Goal: Task Accomplishment & Management: Complete application form

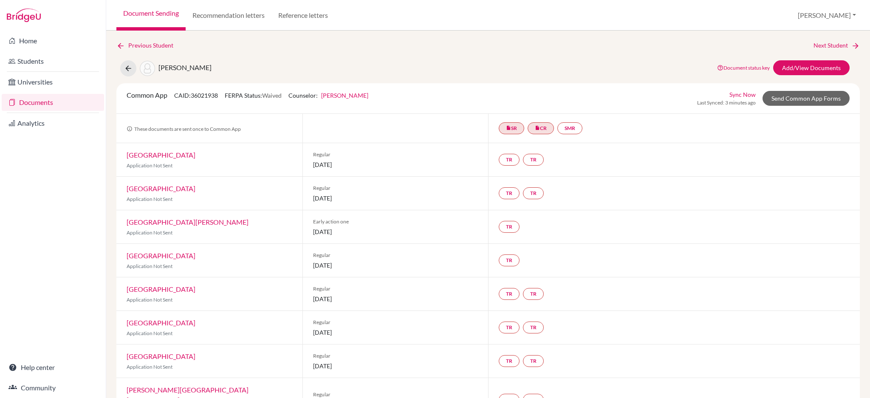
scroll to position [391, 0]
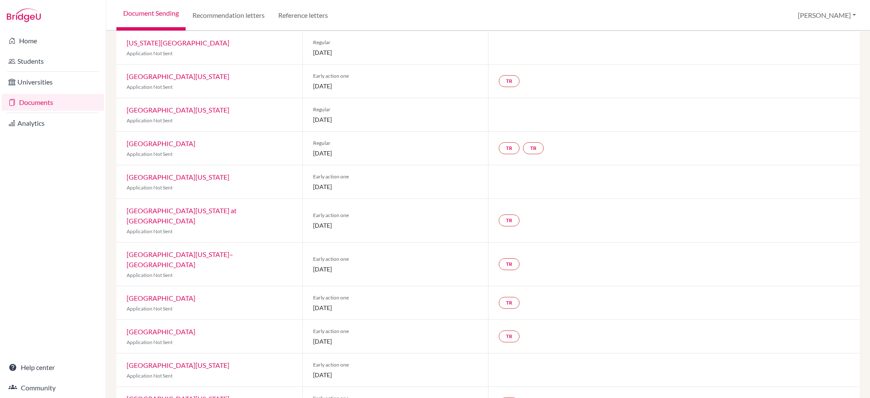
click at [697, 136] on div "TR TR" at bounding box center [674, 148] width 372 height 33
click at [703, 72] on div "TR" at bounding box center [674, 81] width 372 height 33
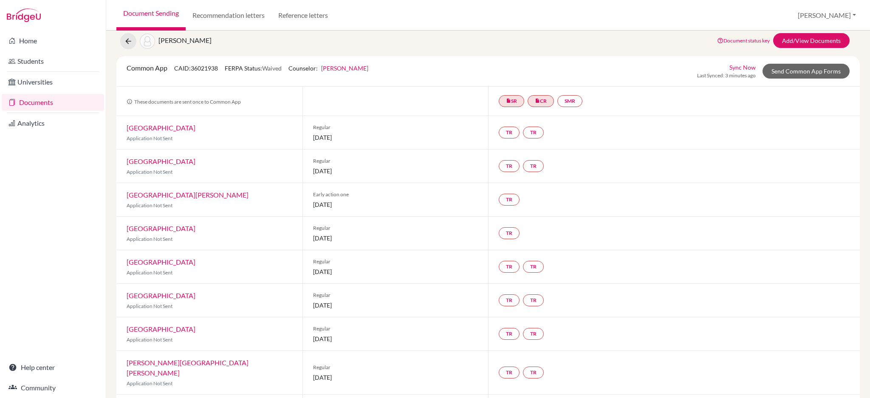
scroll to position [0, 0]
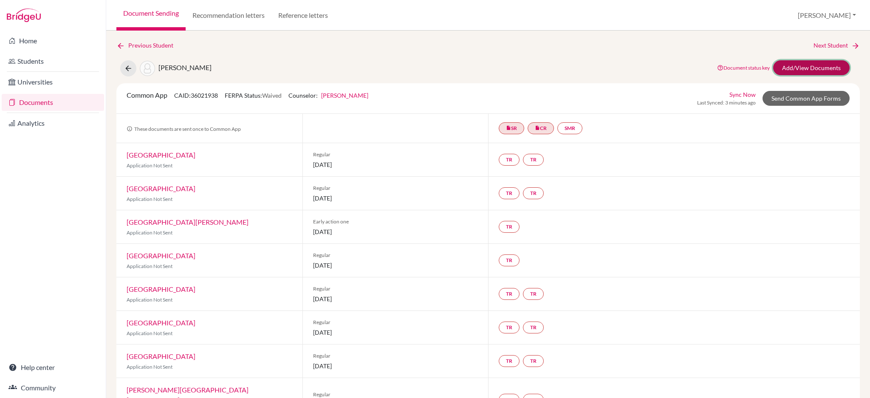
click at [782, 65] on link "Add/View Documents" at bounding box center [811, 67] width 76 height 15
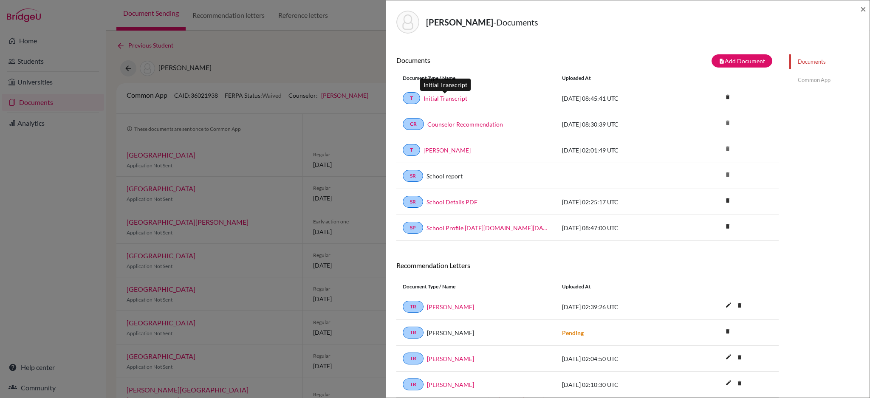
click at [445, 101] on link "Initial Transcript" at bounding box center [446, 98] width 44 height 9
click at [863, 6] on span "×" at bounding box center [863, 9] width 6 height 12
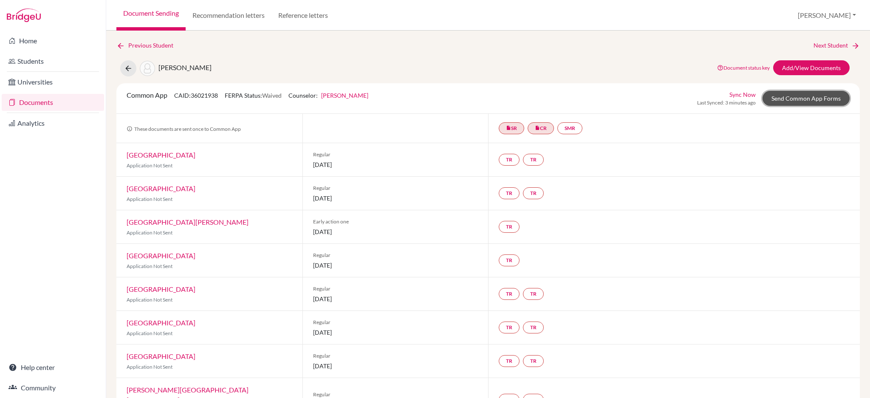
click at [808, 98] on link "Send Common App Forms" at bounding box center [806, 98] width 87 height 15
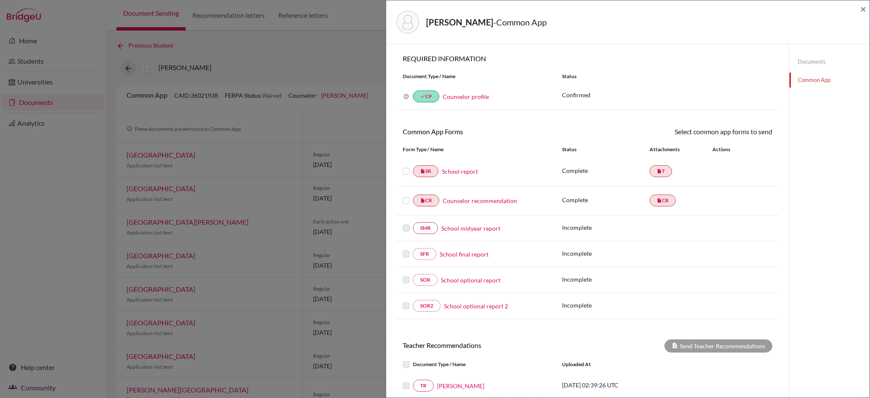
click at [458, 170] on link "School report" at bounding box center [460, 171] width 36 height 9
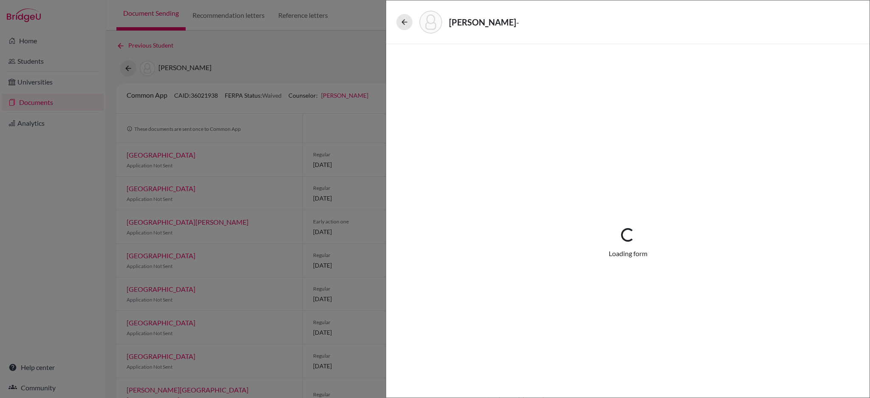
select select "1"
select select "661098"
select select "0"
select select "1"
select select "0"
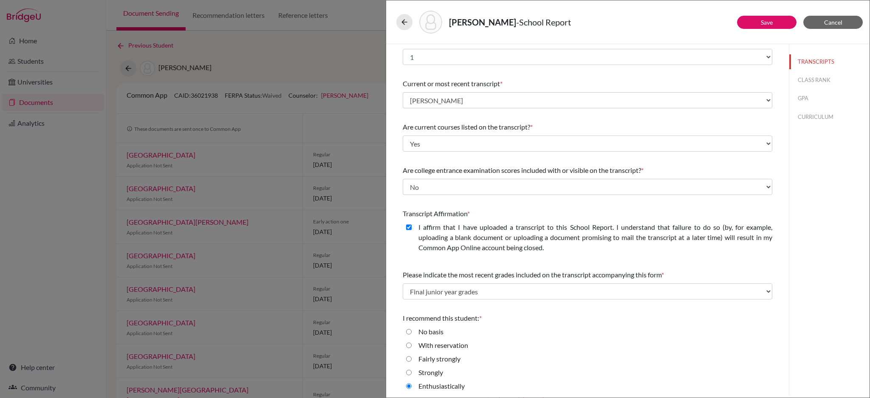
scroll to position [14, 0]
click at [794, 78] on button "CLASS RANK" at bounding box center [829, 80] width 80 height 15
select select "5"
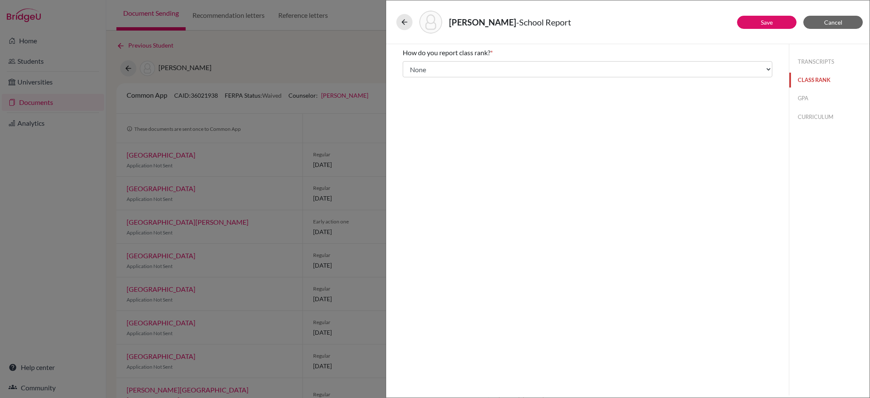
scroll to position [0, 0]
click at [800, 93] on button "GPA" at bounding box center [829, 98] width 80 height 15
type input "4.133"
select select "4"
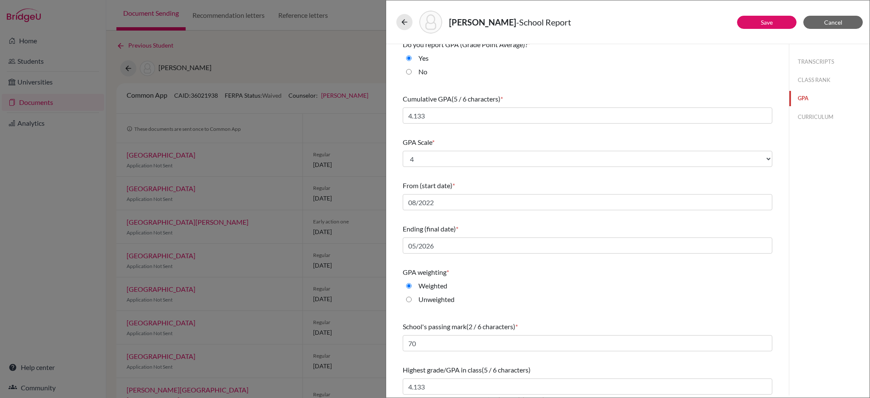
scroll to position [10, 0]
click at [813, 116] on button "CURRICULUM" at bounding box center [829, 117] width 80 height 15
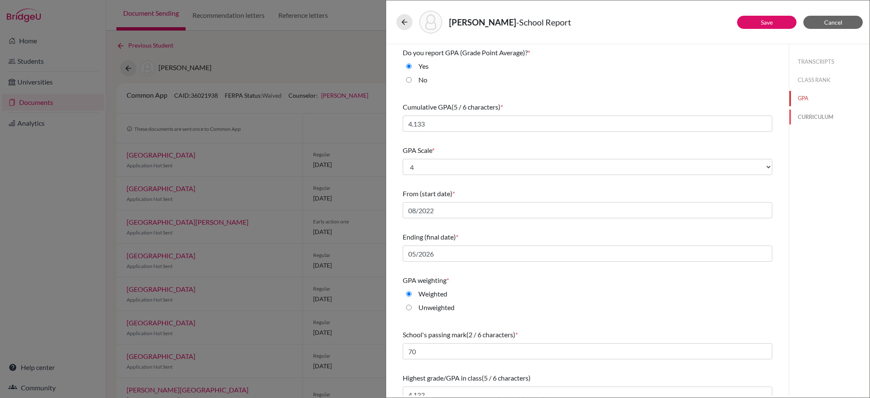
select select "4"
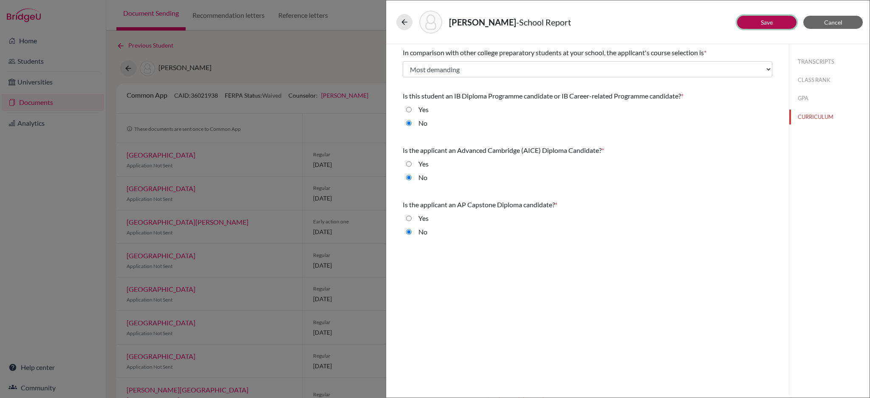
click at [762, 25] on link "Save" at bounding box center [767, 22] width 12 height 7
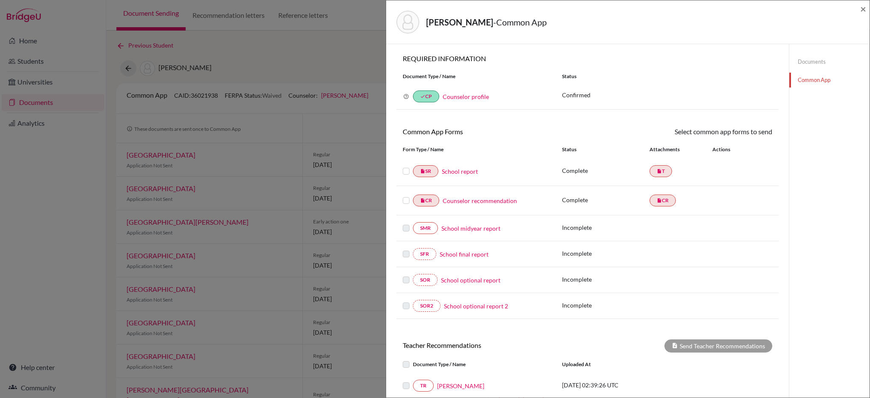
click at [405, 166] on label at bounding box center [406, 166] width 7 height 0
click at [0, 0] on input "checkbox" at bounding box center [0, 0] width 0 height 0
click at [407, 196] on label at bounding box center [406, 196] width 7 height 0
click at [0, 0] on input "checkbox" at bounding box center [0, 0] width 0 height 0
click at [745, 133] on link "Send" at bounding box center [754, 133] width 35 height 13
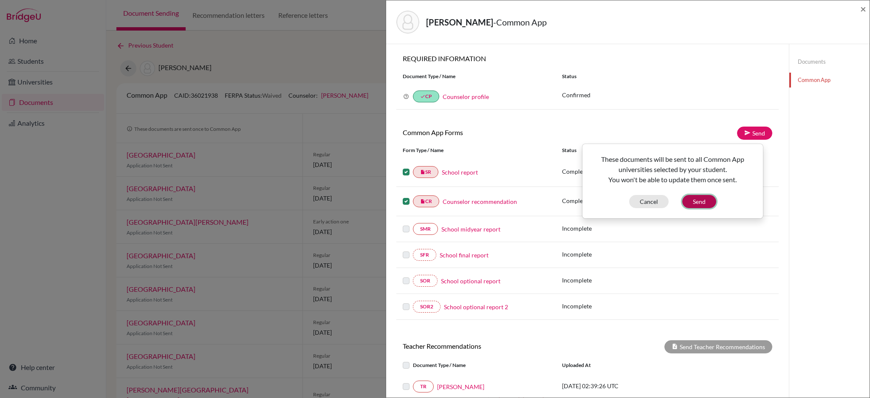
click at [702, 203] on button "Send" at bounding box center [699, 201] width 34 height 13
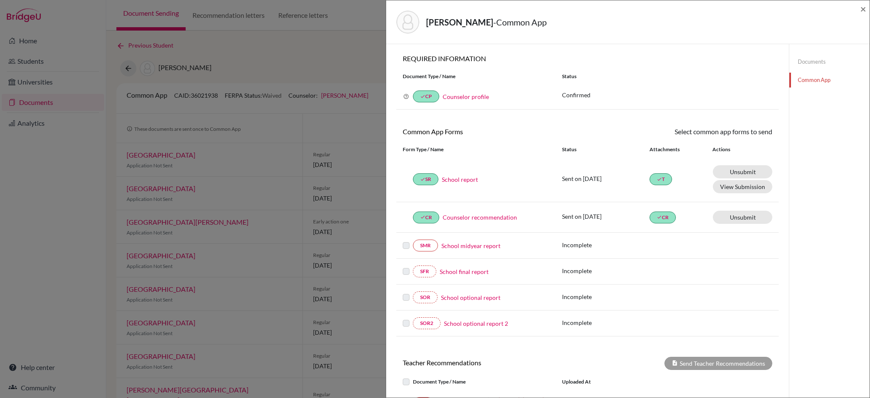
click at [336, 34] on div "Teoh, Samuel - Common App × × REQUIRED INFORMATION Document Type / Name Status …" at bounding box center [435, 199] width 870 height 398
click at [805, 63] on link "Documents" at bounding box center [829, 61] width 80 height 15
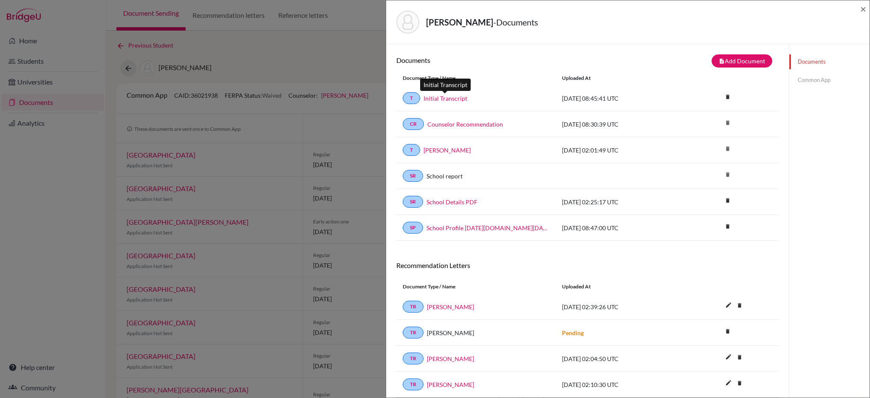
click at [459, 99] on link "Initial Transcript" at bounding box center [446, 98] width 44 height 9
click at [729, 62] on button "note_add Add Document" at bounding box center [742, 60] width 61 height 13
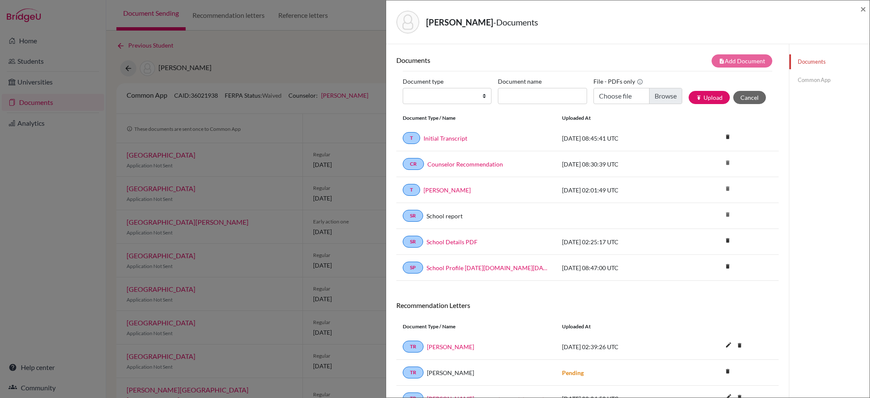
click at [622, 51] on div "Documents note_add Add Document Document type Change explanation for Common App…" at bounding box center [587, 295] width 403 height 502
click at [334, 20] on div "Teoh, Samuel - Documents × Documents note_add Add Document Document type Change…" at bounding box center [435, 199] width 870 height 398
click at [863, 8] on span "×" at bounding box center [863, 9] width 6 height 12
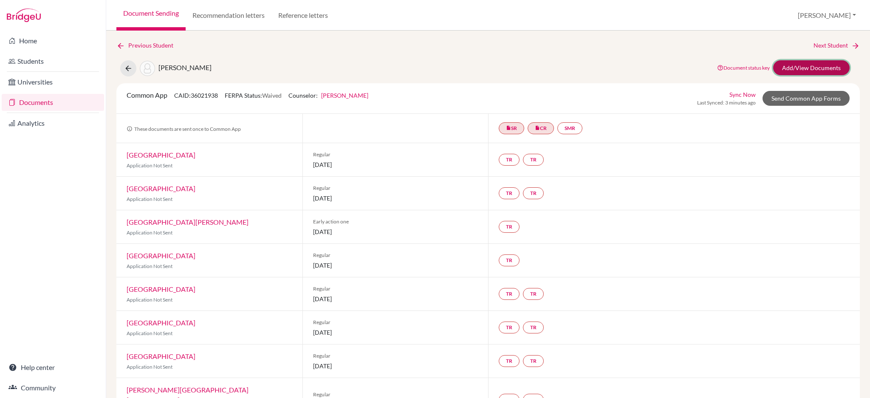
click at [810, 72] on link "Add/View Documents" at bounding box center [811, 67] width 76 height 15
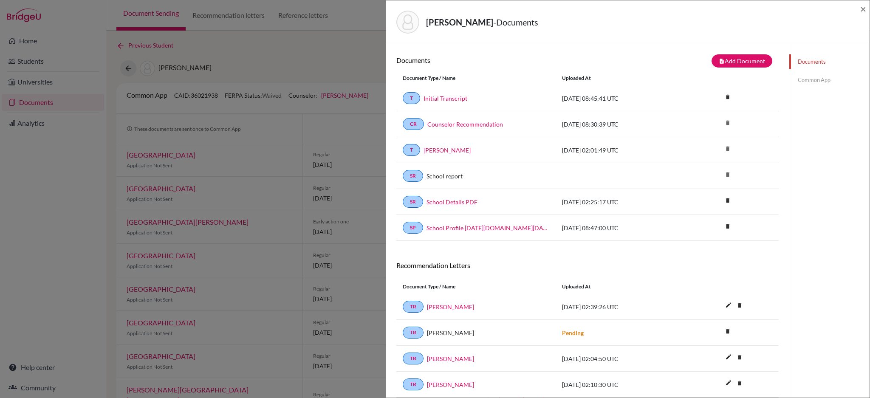
click at [817, 75] on link "Common App" at bounding box center [829, 80] width 80 height 15
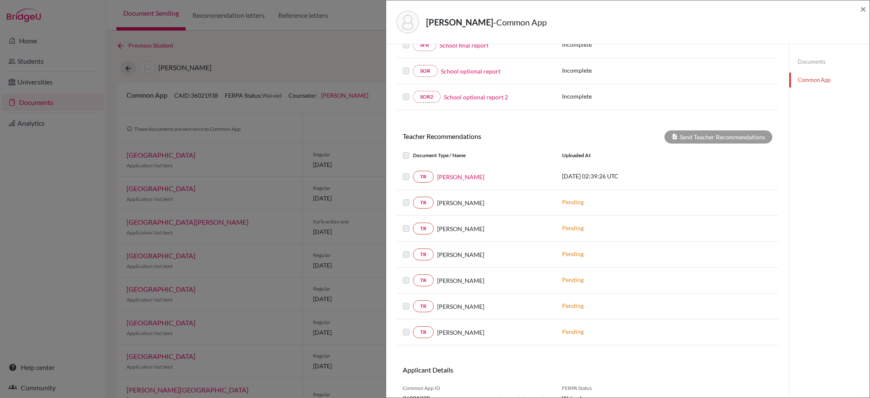
scroll to position [57, 0]
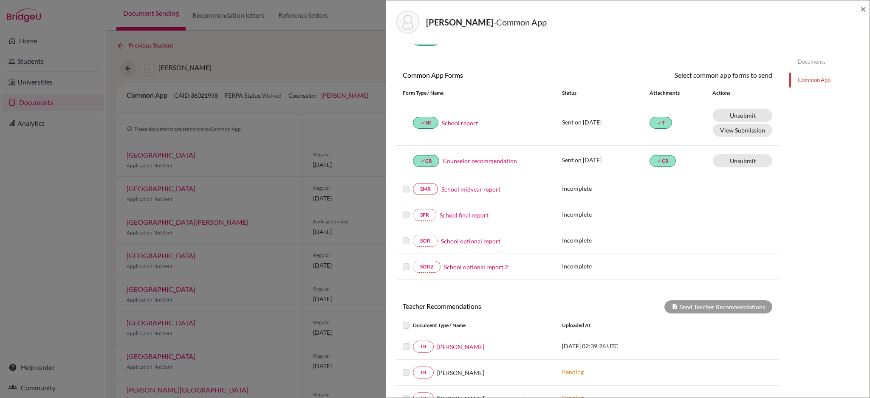
click at [467, 238] on link "School optional report" at bounding box center [470, 241] width 59 height 9
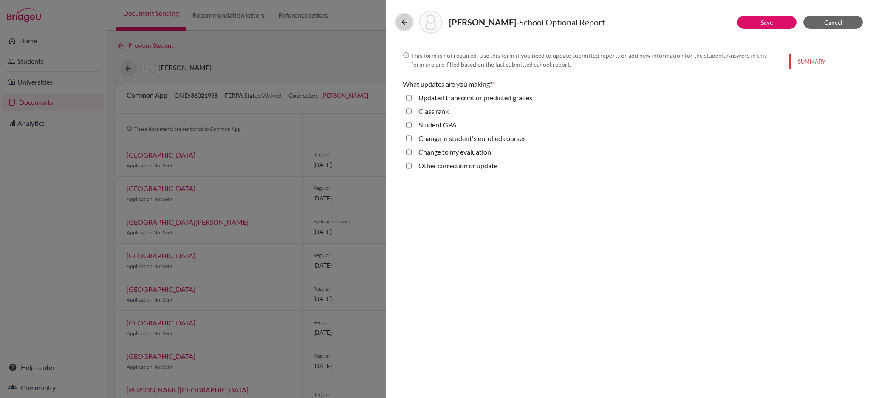
click at [401, 20] on icon at bounding box center [404, 22] width 8 height 8
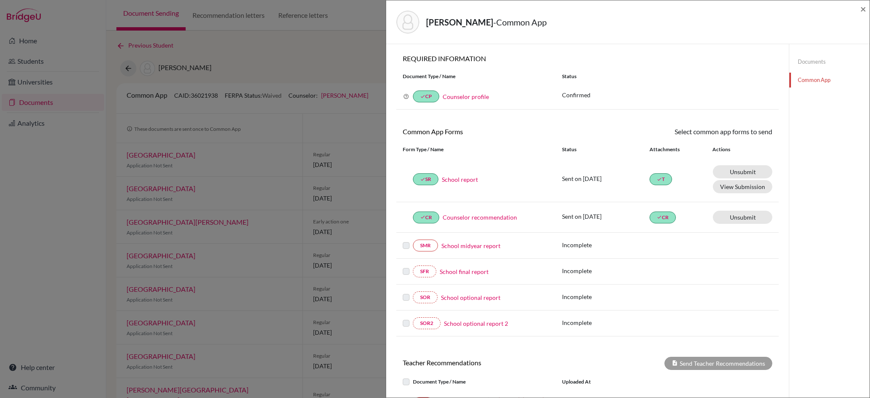
click at [346, 32] on div "Teoh, Samuel - Common App × × REQUIRED INFORMATION Document Type / Name Status …" at bounding box center [435, 199] width 870 height 398
click at [863, 7] on span "×" at bounding box center [863, 9] width 6 height 12
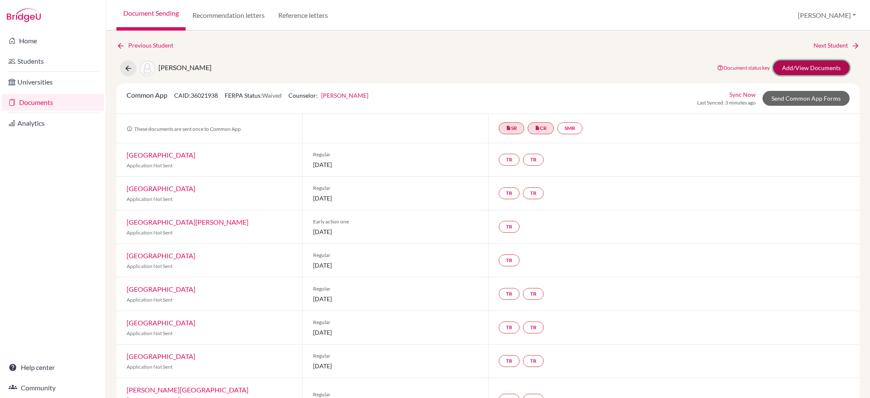
click at [803, 63] on link "Add/View Documents" at bounding box center [811, 67] width 76 height 15
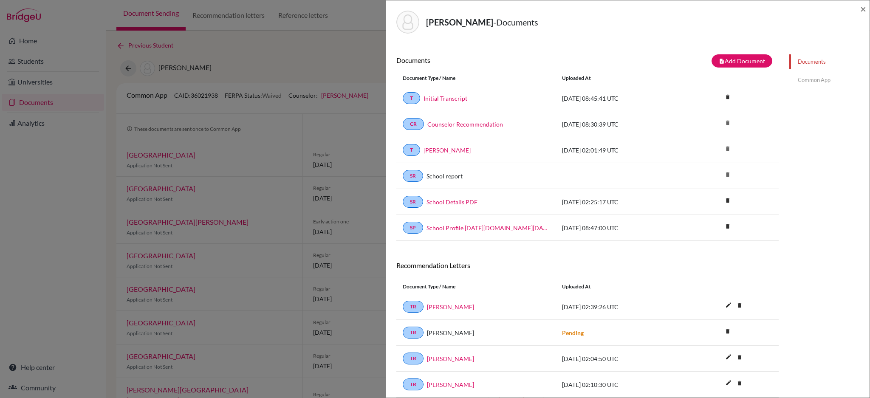
click at [818, 81] on link "Common App" at bounding box center [829, 80] width 80 height 15
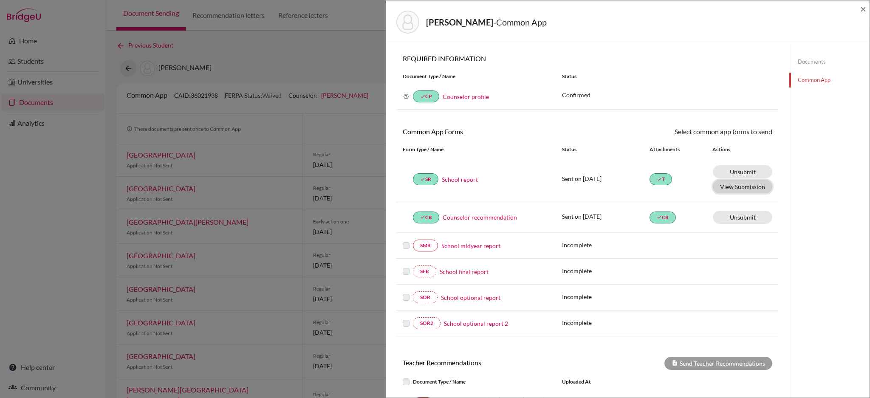
click at [749, 187] on button "View Submission" at bounding box center [742, 186] width 59 height 13
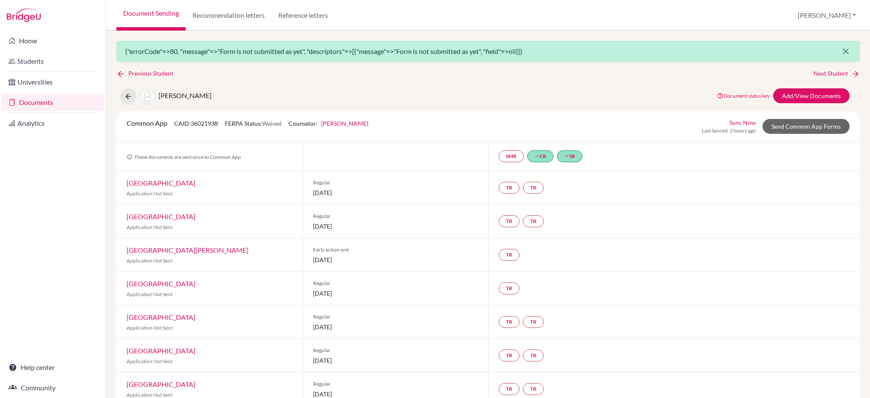
click at [841, 50] on icon "close" at bounding box center [846, 51] width 10 height 10
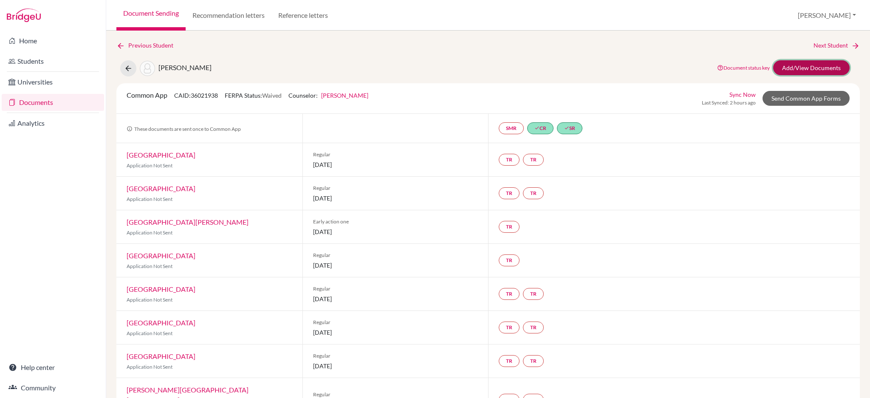
click at [817, 68] on link "Add/View Documents" at bounding box center [811, 67] width 76 height 15
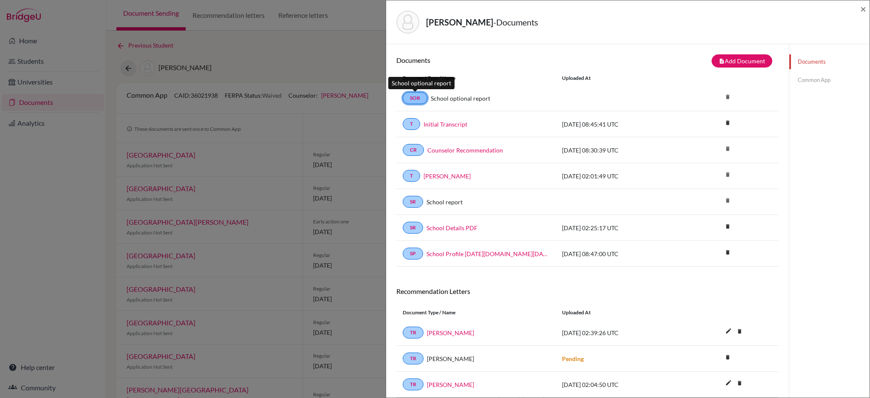
click at [415, 95] on link "SOR" at bounding box center [415, 98] width 25 height 12
click at [798, 79] on link "Common App" at bounding box center [829, 80] width 80 height 15
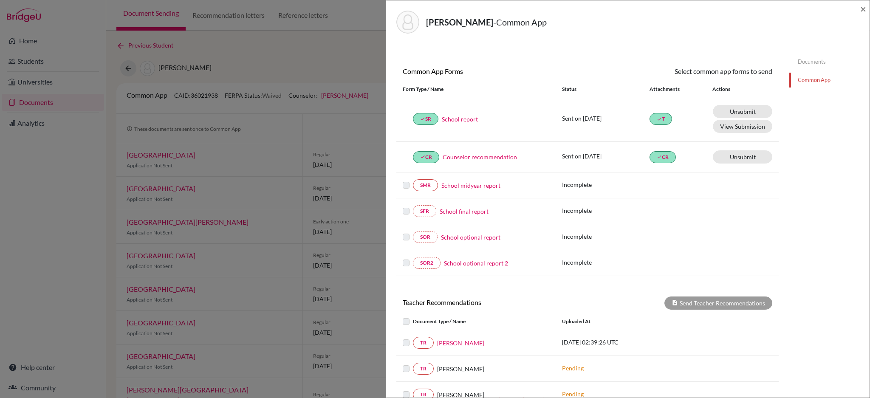
scroll to position [57, 0]
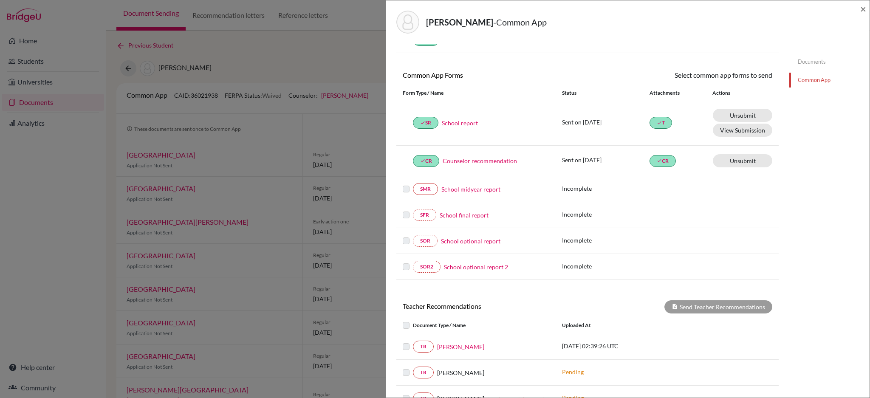
click at [481, 240] on link "School optional report" at bounding box center [470, 241] width 59 height 9
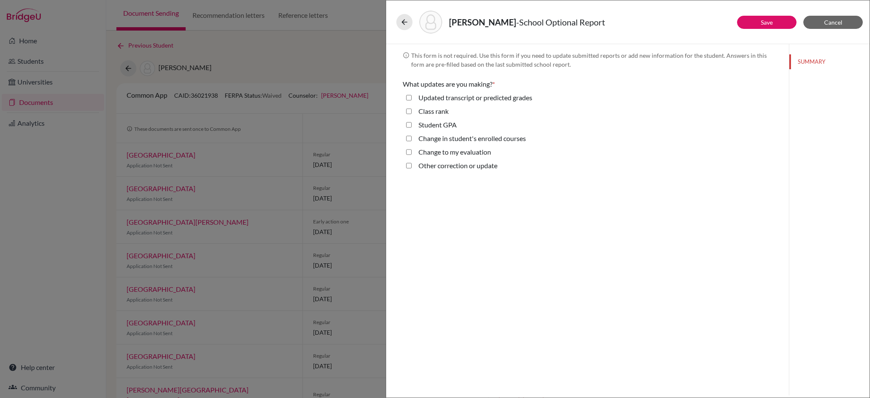
click at [446, 111] on label "Class rank" at bounding box center [433, 111] width 30 height 10
click at [412, 111] on rank "Class rank" at bounding box center [409, 111] width 6 height 10
checkbox rank "true"
click at [412, 126] on div "Student GPA" at bounding box center [434, 127] width 45 height 14
click at [408, 123] on GPA "Student GPA" at bounding box center [409, 125] width 6 height 10
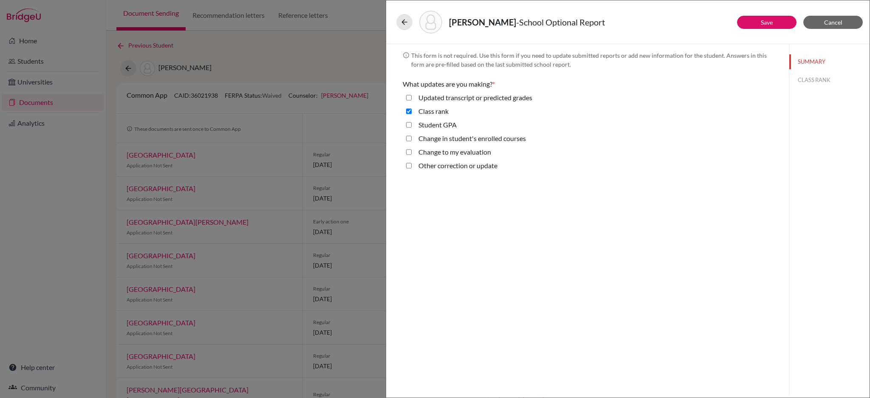
checkbox GPA "true"
click at [800, 97] on button "GPA" at bounding box center [829, 98] width 80 height 15
select select "4"
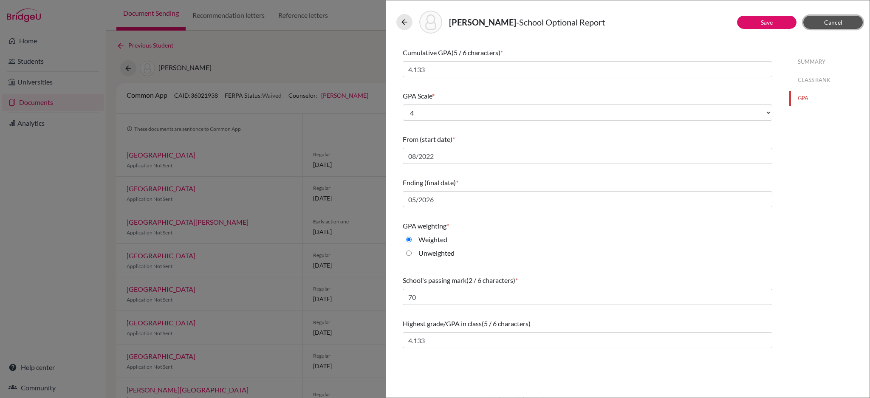
click at [839, 20] on span "Cancel" at bounding box center [833, 22] width 18 height 7
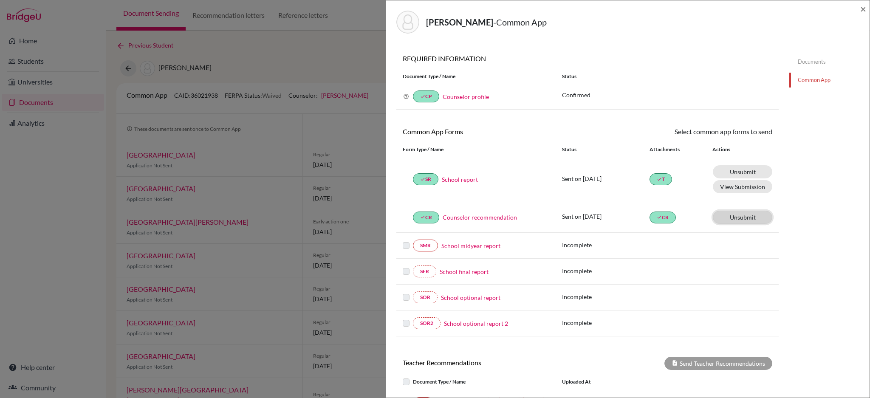
click at [742, 215] on link "Unsubmit This document will be un-submitted from all Common App universities it…" at bounding box center [742, 217] width 59 height 13
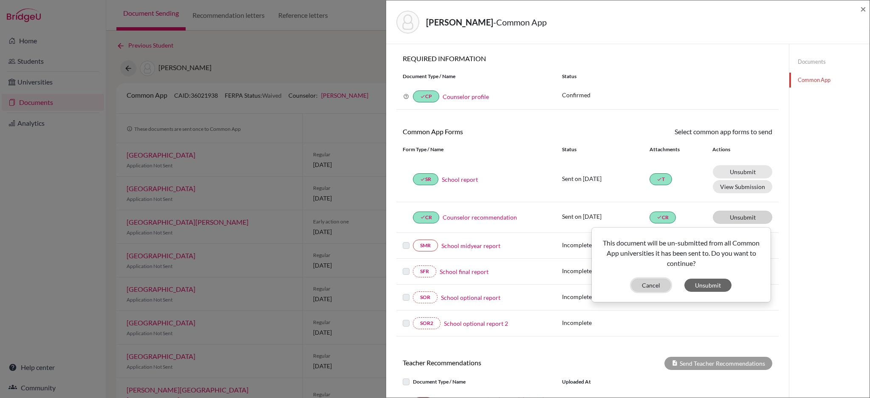
click at [648, 283] on button "Cancel" at bounding box center [651, 285] width 40 height 13
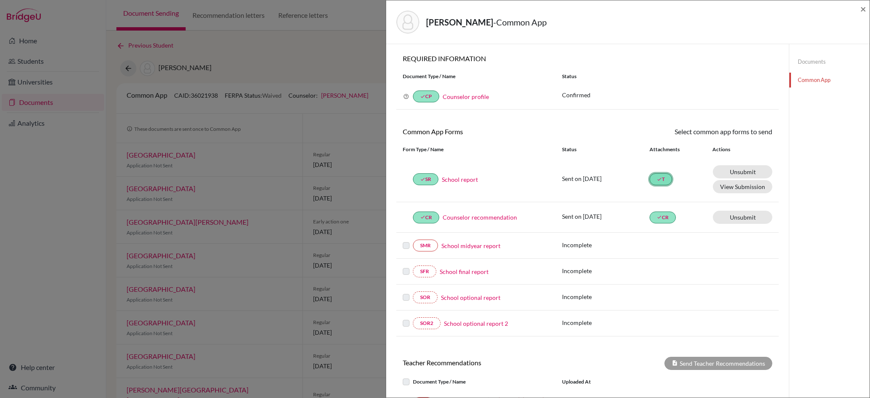
click at [659, 181] on link "done T" at bounding box center [661, 179] width 23 height 12
click at [463, 97] on link "Counselor profile" at bounding box center [466, 96] width 46 height 7
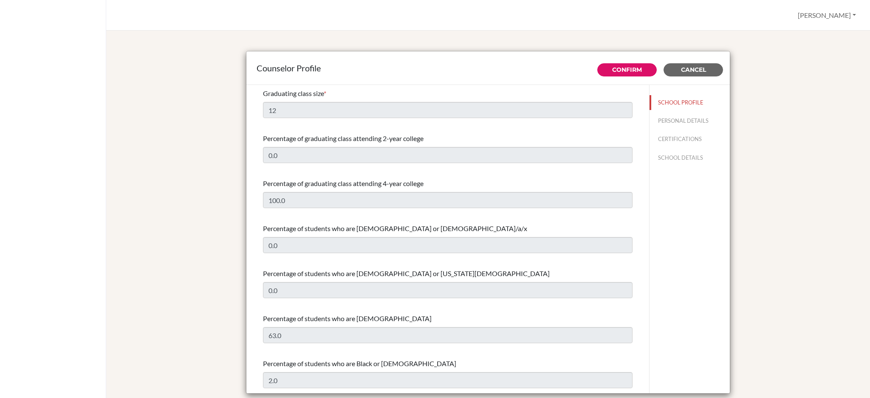
select select "0"
select select "349578"
click at [673, 115] on button "PERSONAL DETAILS" at bounding box center [690, 120] width 80 height 15
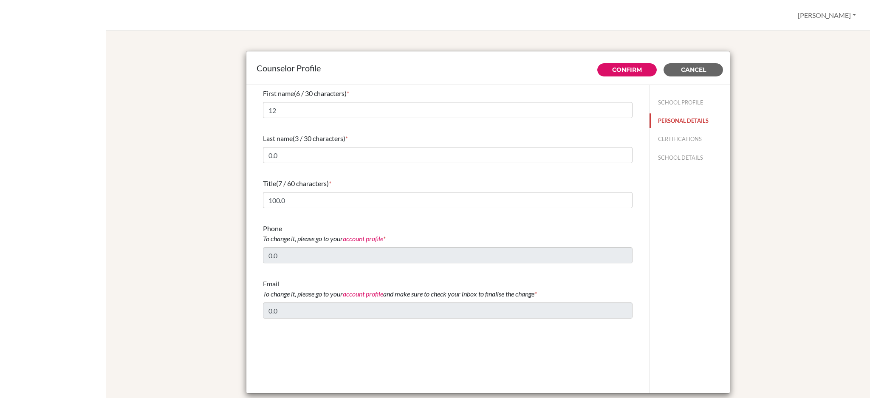
type input "[PERSON_NAME]"
type input "Fan"
type input "Advisor"
type input "886.982811260"
type input "[EMAIL_ADDRESS][DOMAIN_NAME]"
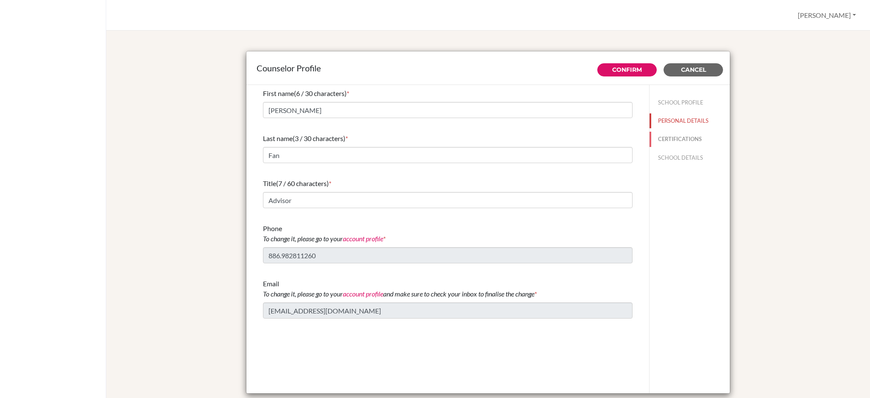
click at [679, 135] on button "CERTIFICATIONS" at bounding box center [690, 139] width 80 height 15
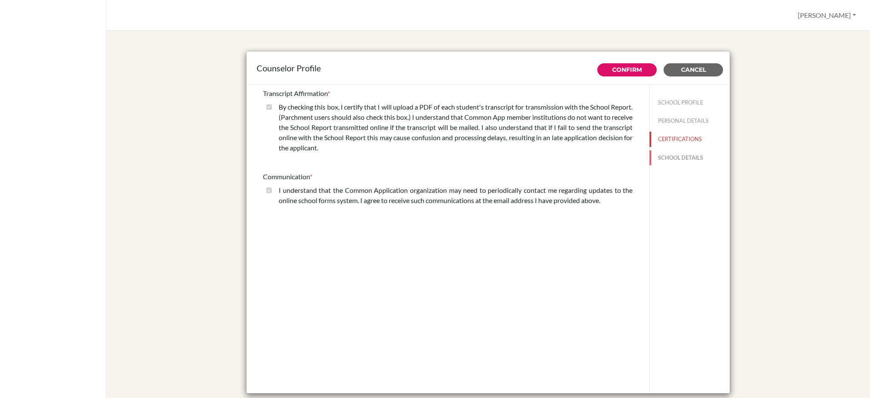
click at [677, 157] on button "SCHOOL DETAILS" at bounding box center [690, 157] width 80 height 15
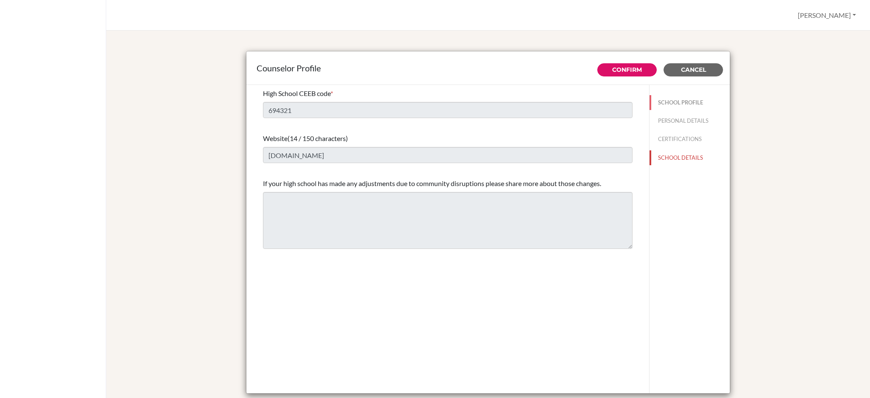
click at [671, 99] on button "SCHOOL PROFILE" at bounding box center [690, 102] width 80 height 15
type input "12"
type input "0.0"
select select "0"
select select "349578"
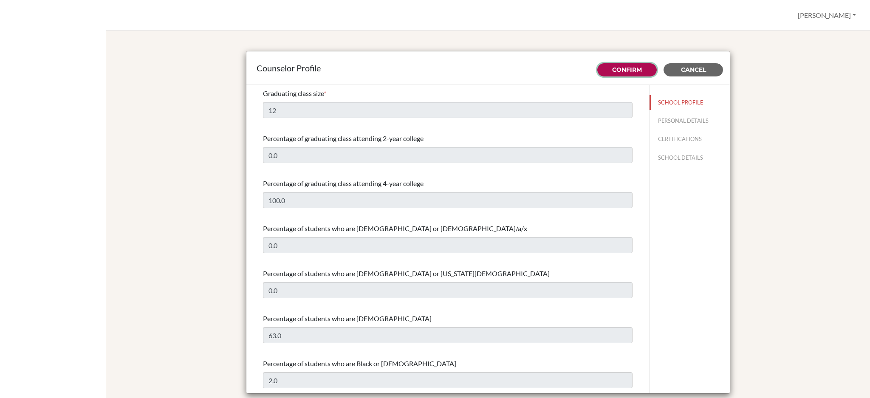
click at [607, 71] on button "Confirm" at bounding box center [626, 69] width 59 height 13
click at [840, 96] on div "Counselor Profile Processing Cancel Graduating class size * 12 Percentage of gr…" at bounding box center [487, 223] width 743 height 365
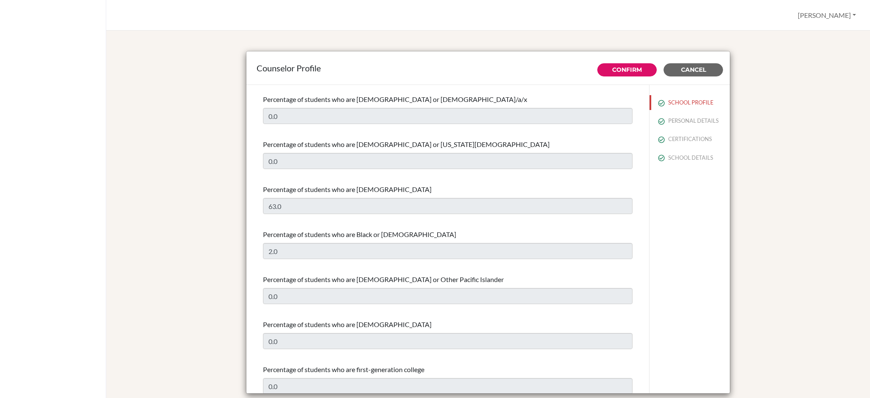
scroll to position [283, 0]
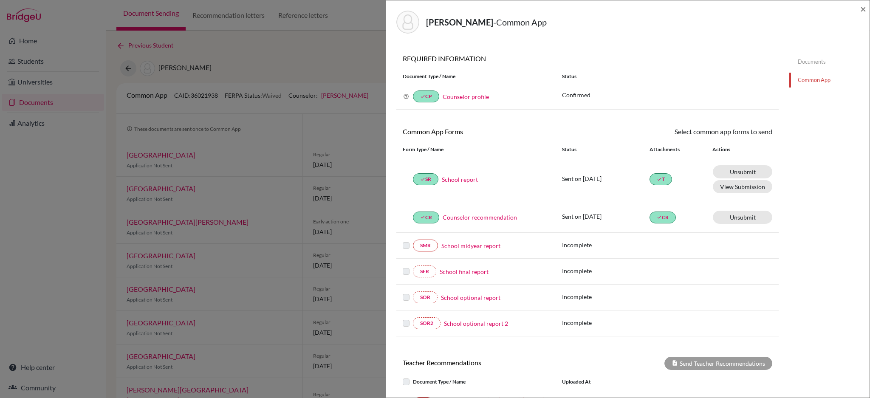
click at [458, 181] on link "School report" at bounding box center [460, 179] width 36 height 9
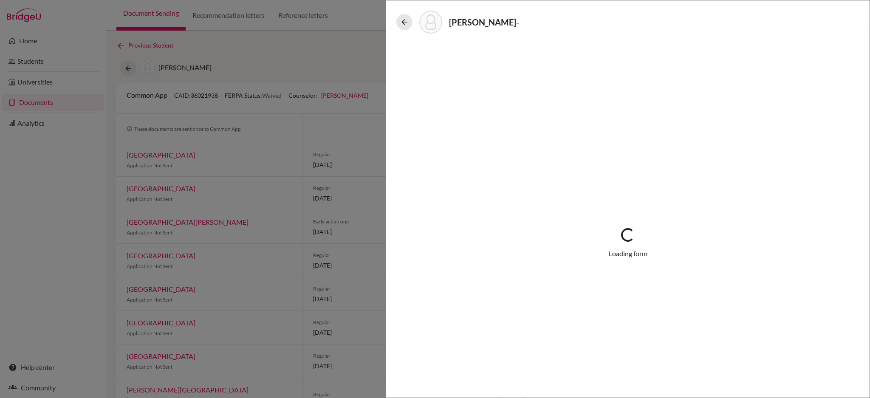
select select "1"
select select "661098"
select select "0"
select select "1"
select select "0"
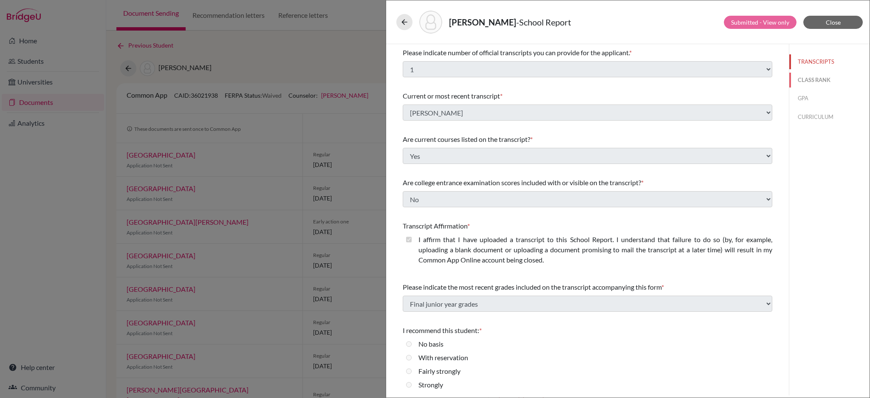
click at [800, 80] on button "CLASS RANK" at bounding box center [829, 80] width 80 height 15
select select "5"
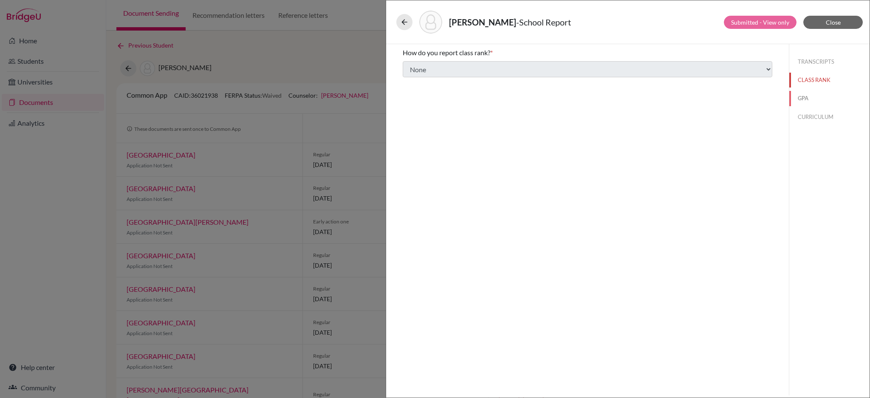
click at [801, 96] on button "GPA" at bounding box center [829, 98] width 80 height 15
type input "4.133"
select select "4"
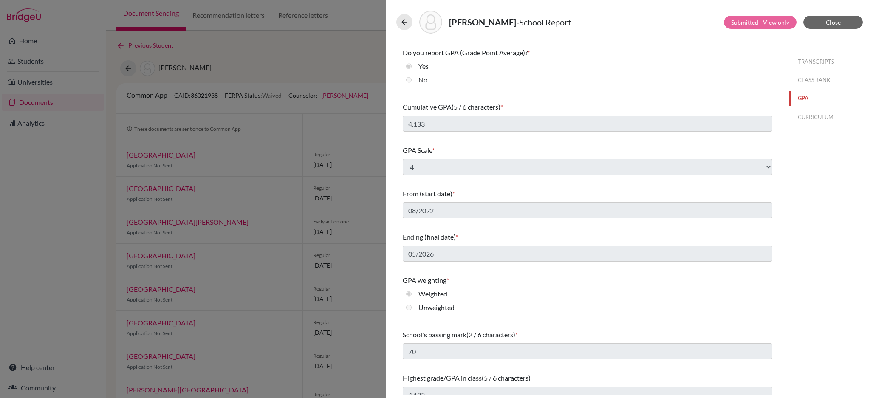
scroll to position [10, 0]
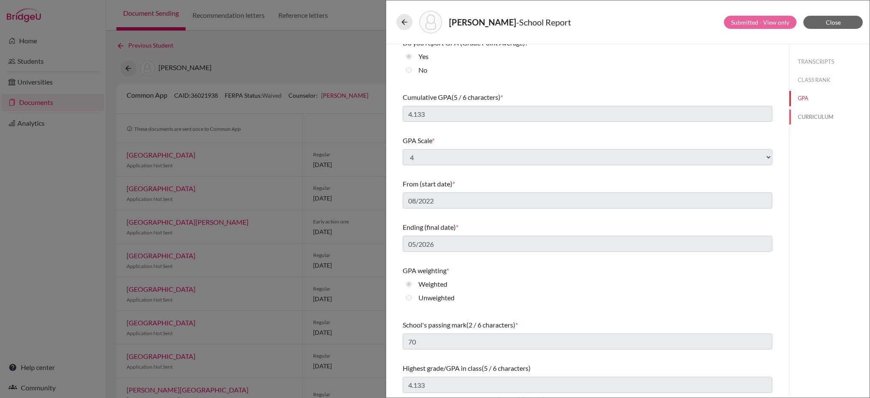
click at [800, 118] on button "CURRICULUM" at bounding box center [829, 117] width 80 height 15
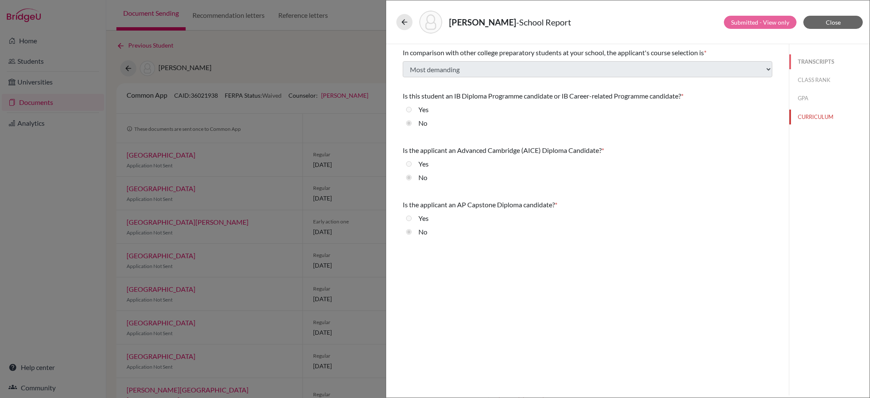
click at [817, 60] on button "TRANSCRIPTS" at bounding box center [829, 61] width 80 height 15
select select "1"
select select "0"
select select "661098"
select select "0"
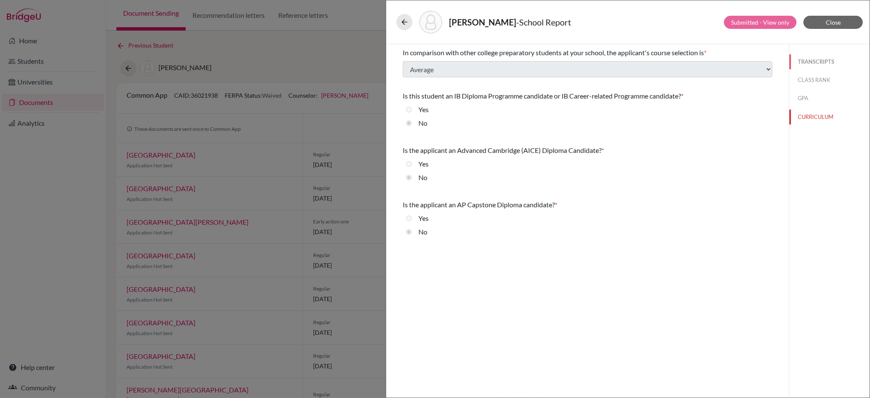
select select "1"
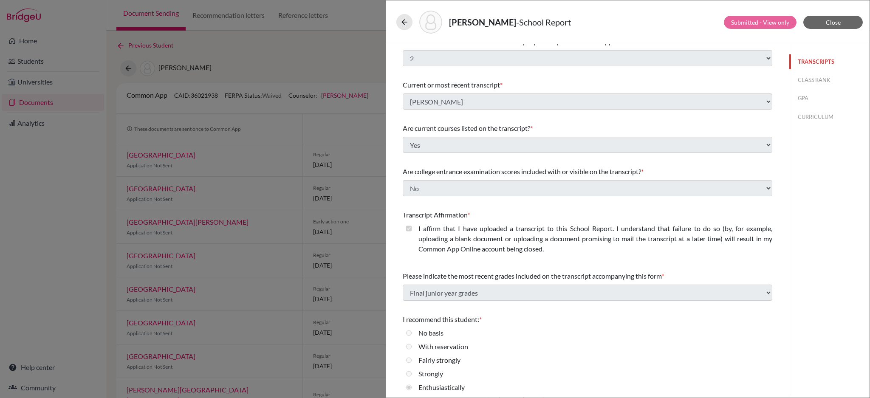
scroll to position [14, 0]
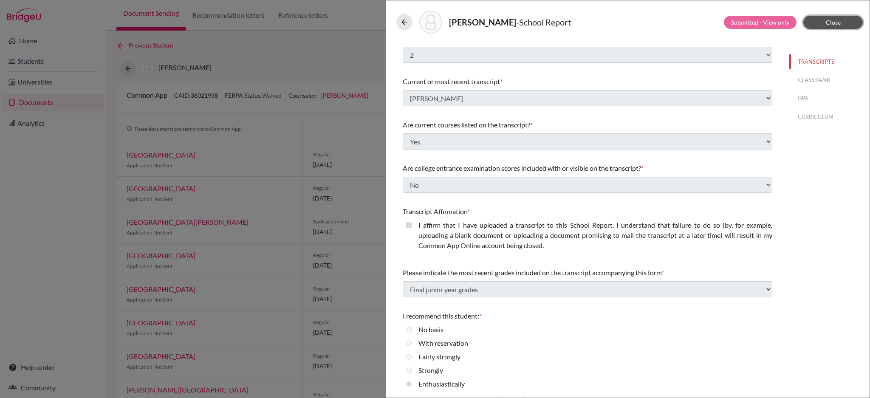
click at [847, 21] on button "Close" at bounding box center [832, 22] width 59 height 13
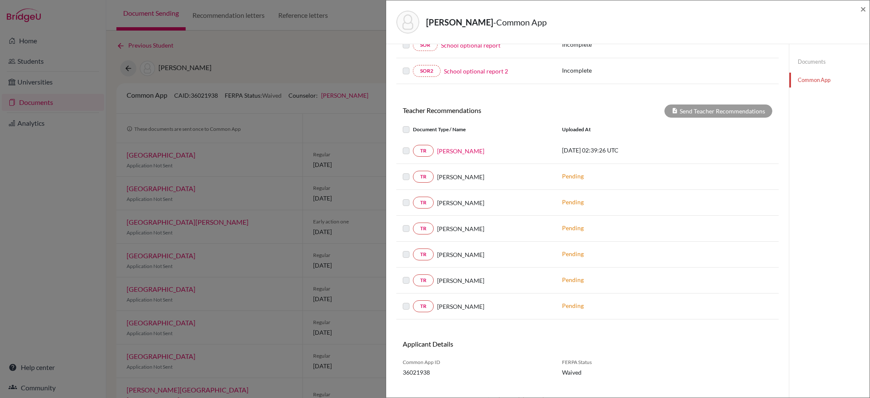
scroll to position [266, 0]
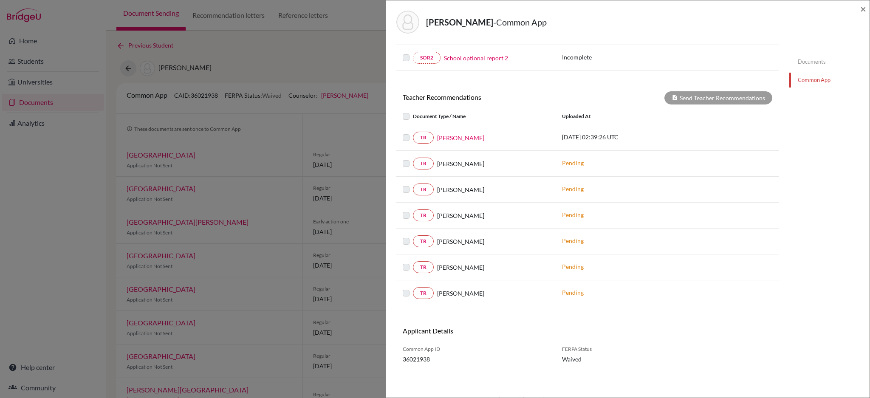
click at [326, 48] on div "Teoh, Samuel - Common App × × REQUIRED INFORMATION Document Type / Name Status …" at bounding box center [435, 199] width 870 height 398
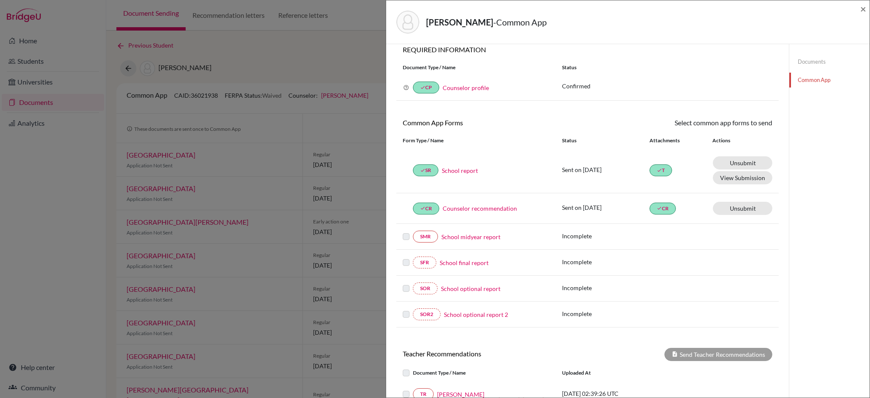
scroll to position [0, 0]
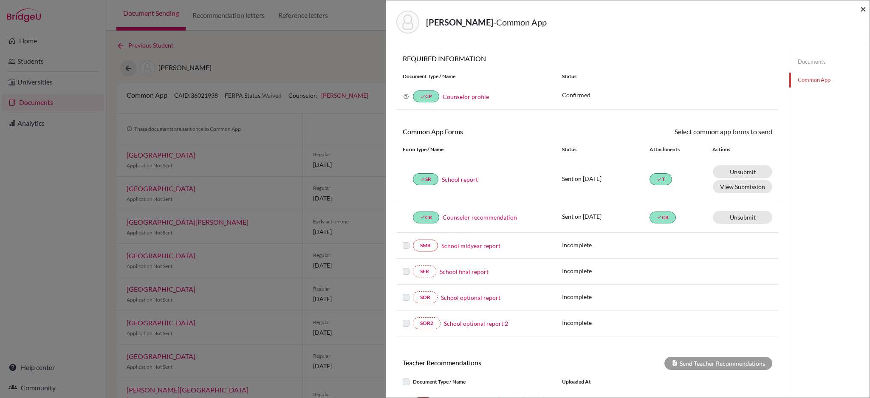
click at [861, 8] on span "×" at bounding box center [863, 9] width 6 height 12
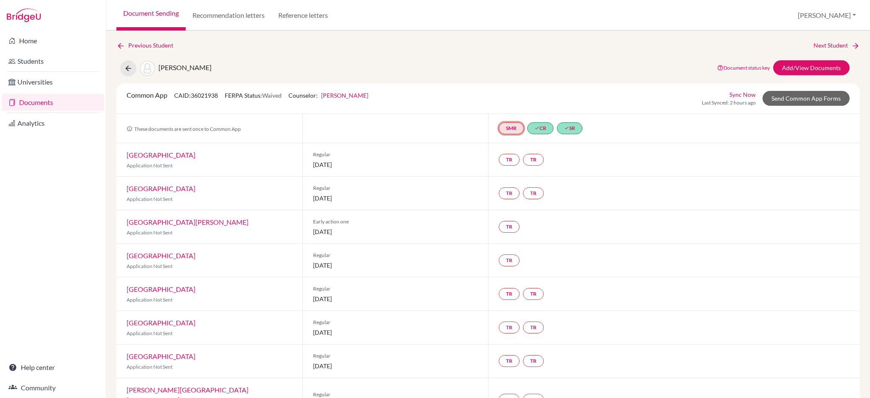
click at [505, 130] on link "SMR" at bounding box center [511, 128] width 25 height 12
click at [641, 93] on div "Common App CAID: 36021938 FERPA Status: Waived Counselor: Ashley Fan First Name…" at bounding box center [488, 98] width 736 height 17
click at [790, 95] on link "Send Common App Forms" at bounding box center [806, 98] width 87 height 15
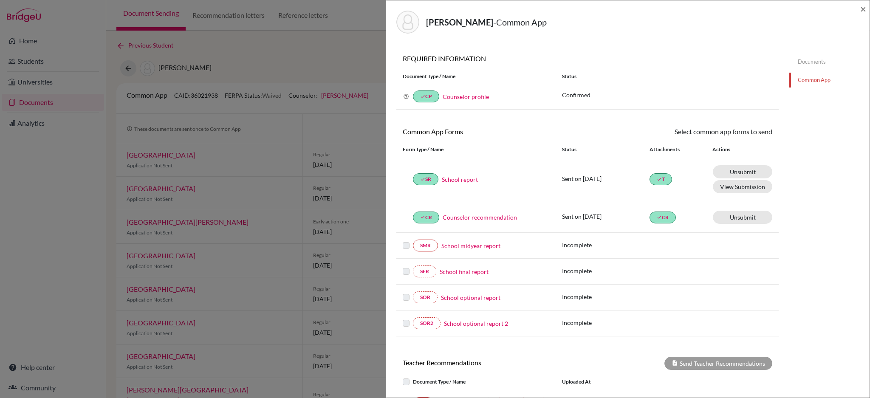
scroll to position [113, 0]
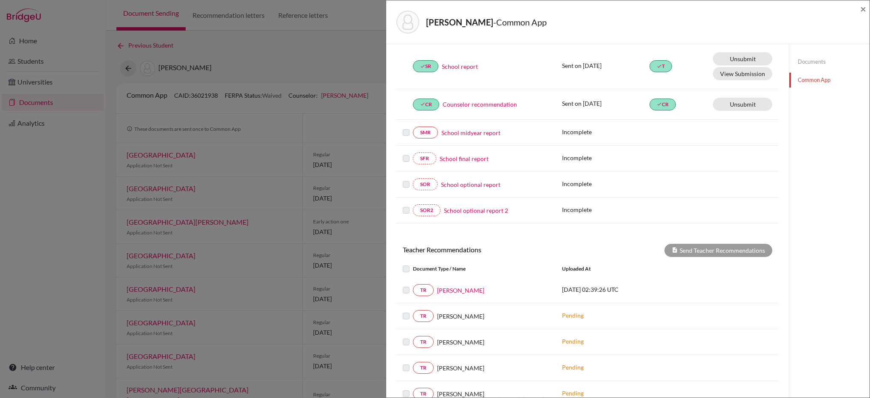
click at [486, 182] on link "School optional report" at bounding box center [470, 184] width 59 height 9
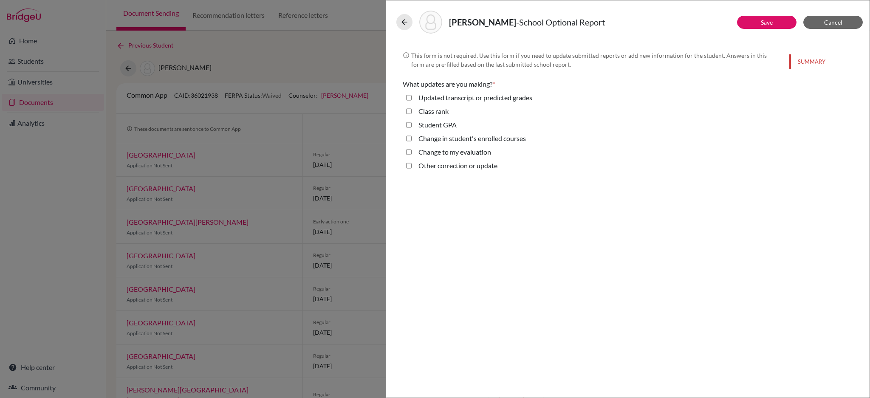
click at [409, 110] on rank "Class rank" at bounding box center [409, 111] width 6 height 10
checkbox rank "false"
click at [402, 20] on icon at bounding box center [404, 22] width 8 height 8
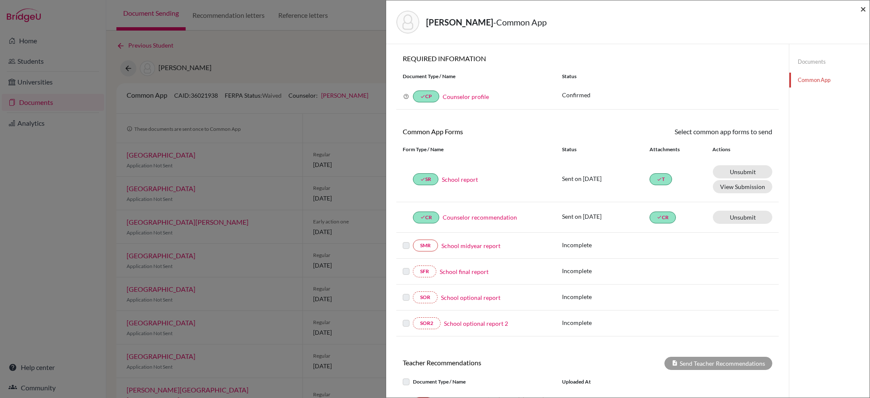
click at [863, 9] on span "×" at bounding box center [863, 9] width 6 height 12
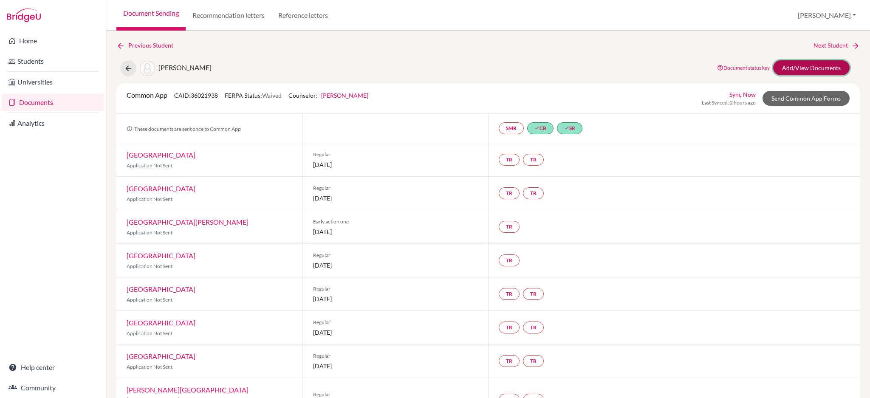
click at [787, 65] on link "Add/View Documents" at bounding box center [811, 67] width 76 height 15
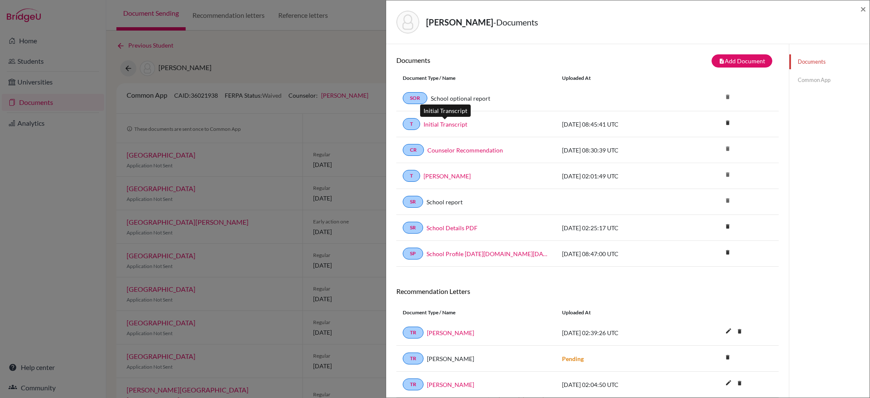
click at [456, 122] on link "Initial Transcript" at bounding box center [446, 124] width 44 height 9
click at [807, 79] on link "Common App" at bounding box center [829, 80] width 80 height 15
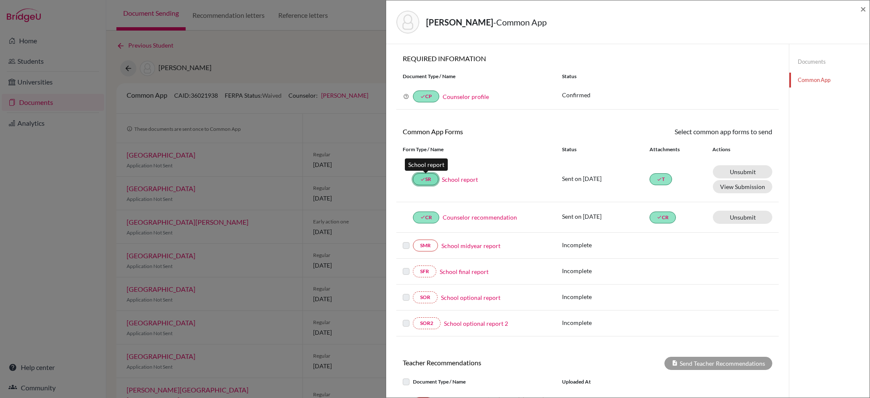
click at [429, 181] on link "done SR" at bounding box center [425, 179] width 25 height 12
click at [465, 179] on link "School report" at bounding box center [460, 179] width 36 height 9
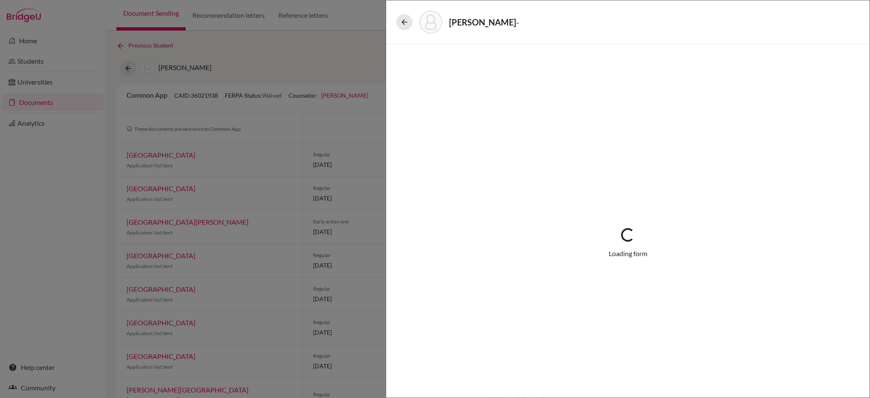
select select "1"
select select "661098"
select select "0"
select select "1"
select select "0"
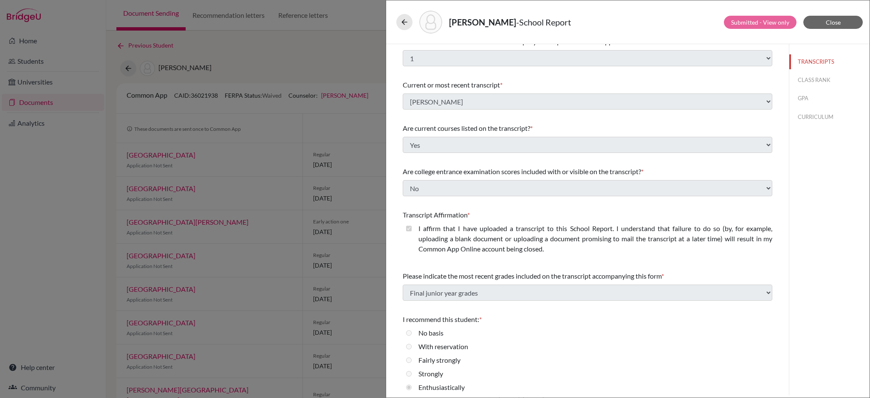
scroll to position [14, 0]
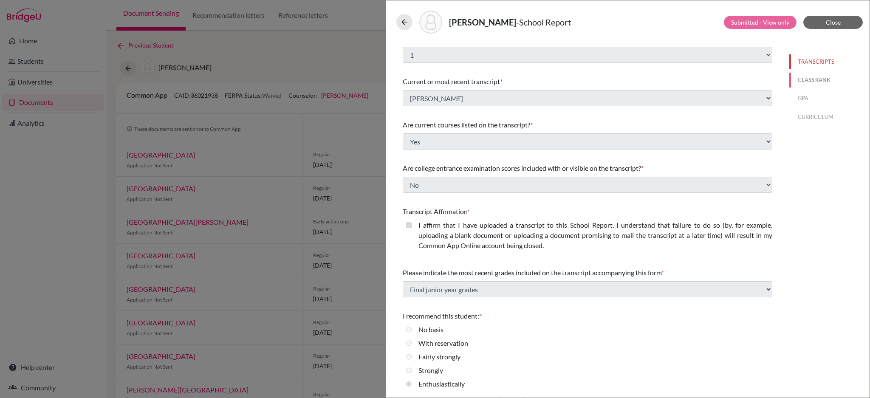
click at [798, 78] on button "CLASS RANK" at bounding box center [829, 80] width 80 height 15
select select "5"
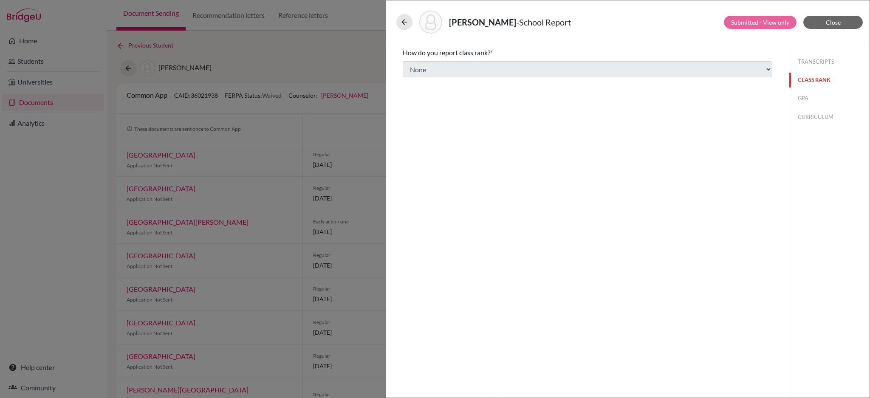
scroll to position [0, 0]
click at [810, 98] on button "GPA" at bounding box center [829, 98] width 80 height 15
type input "4.133"
select select "4"
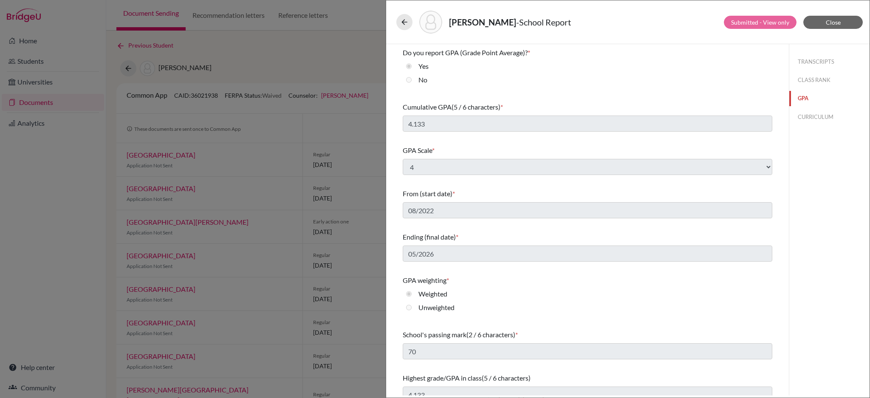
scroll to position [10, 0]
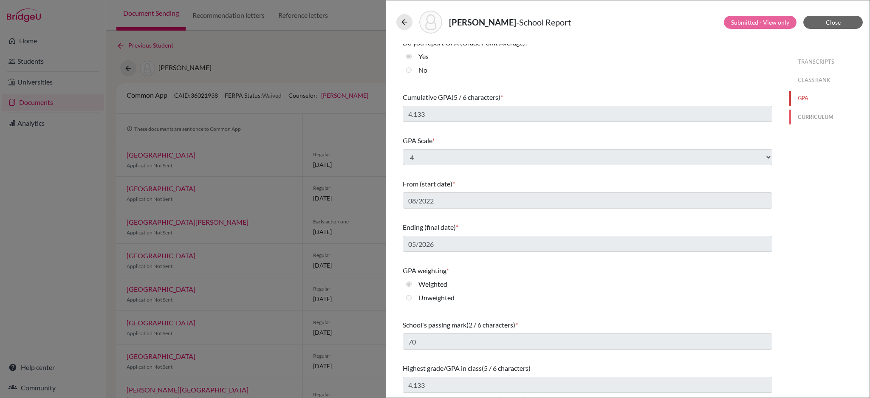
click at [803, 116] on button "CURRICULUM" at bounding box center [829, 117] width 80 height 15
select select "4"
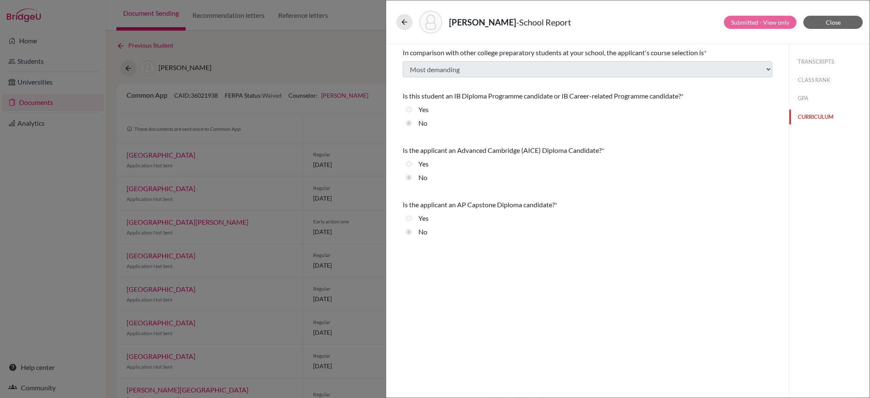
scroll to position [0, 0]
click at [840, 19] on span "Close" at bounding box center [833, 22] width 15 height 7
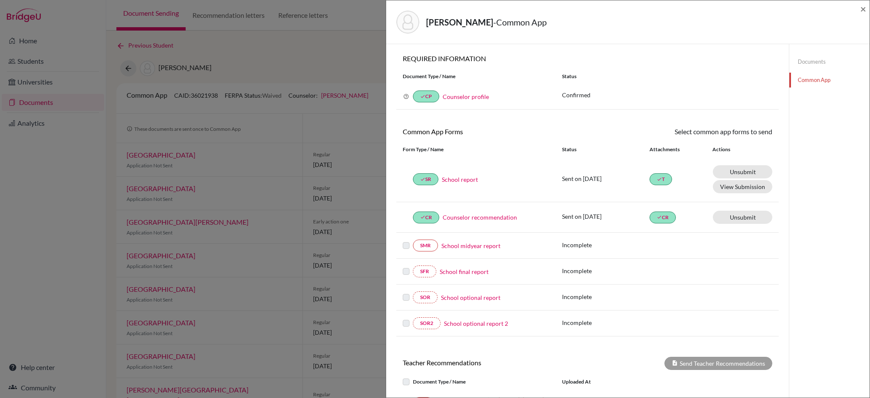
click at [811, 60] on link "Documents" at bounding box center [829, 61] width 80 height 15
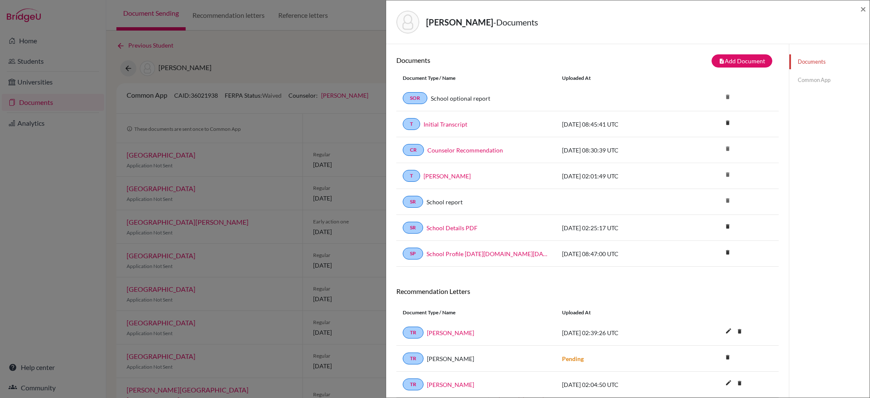
click at [791, 83] on link "Common App" at bounding box center [829, 80] width 80 height 15
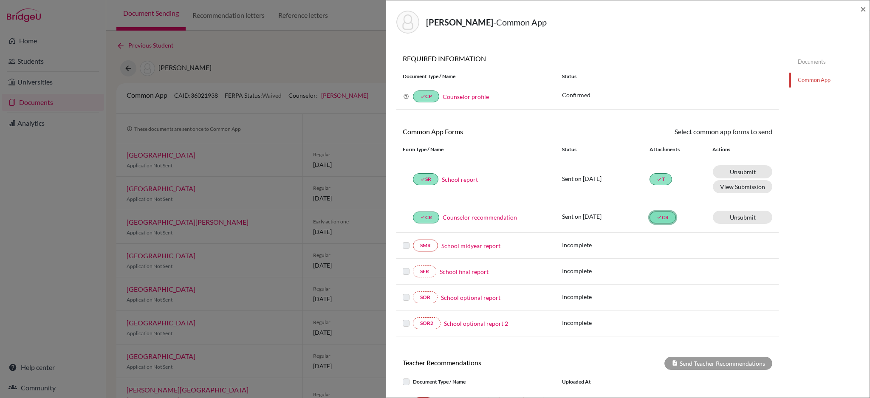
click at [657, 216] on icon "done" at bounding box center [659, 217] width 5 height 5
click at [225, 55] on div "Teoh, Samuel - Common App × × REQUIRED INFORMATION Document Type / Name Status …" at bounding box center [435, 199] width 870 height 398
click at [859, 7] on div "Teoh, Samuel - Common App ×" at bounding box center [628, 22] width 477 height 37
click at [864, 7] on span "×" at bounding box center [863, 9] width 6 height 12
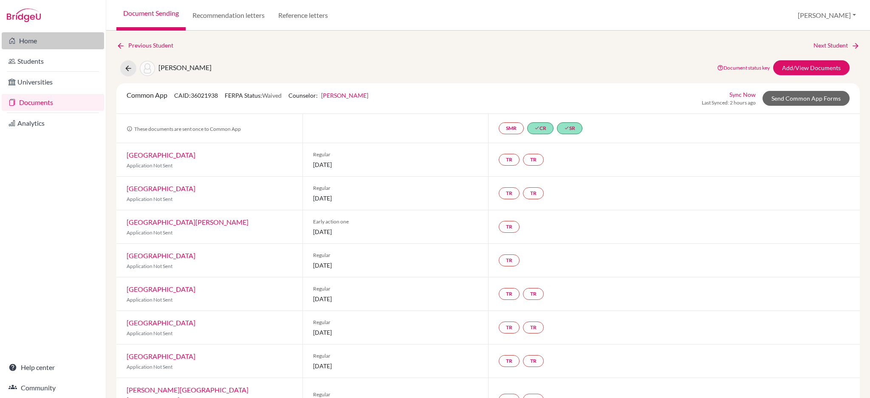
click at [50, 37] on link "Home" at bounding box center [53, 40] width 102 height 17
click at [44, 62] on link "Students" at bounding box center [53, 61] width 102 height 17
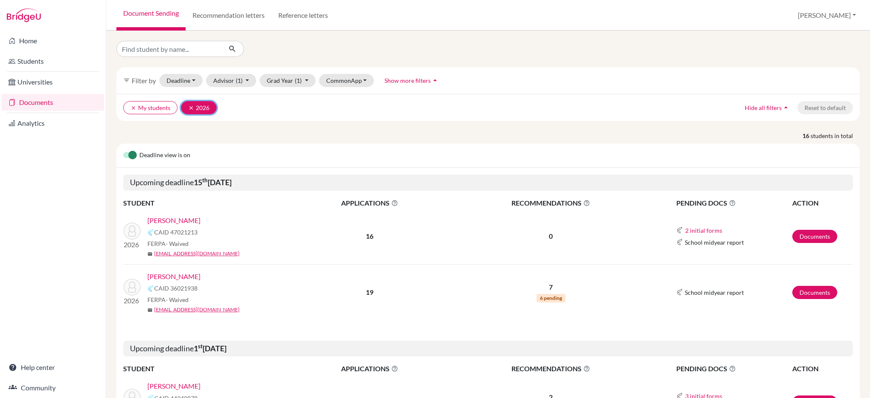
click at [187, 110] on button "clear 2026" at bounding box center [199, 107] width 36 height 13
click at [172, 52] on input "Find student by name..." at bounding box center [168, 49] width 105 height 16
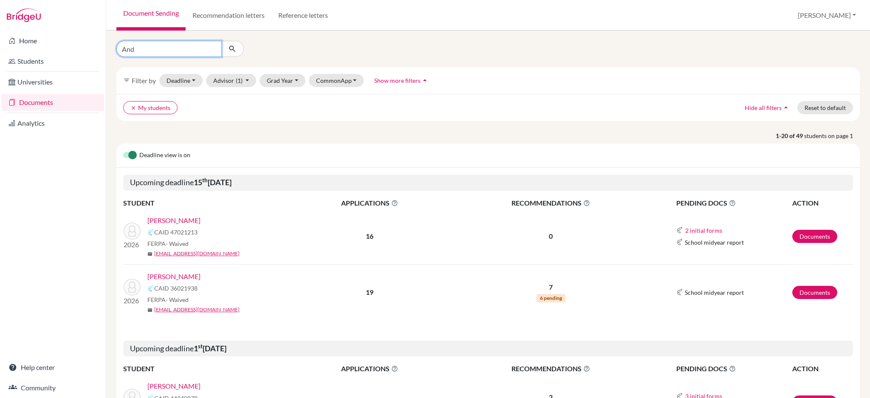
type input "Andy"
click button "submit" at bounding box center [232, 49] width 23 height 16
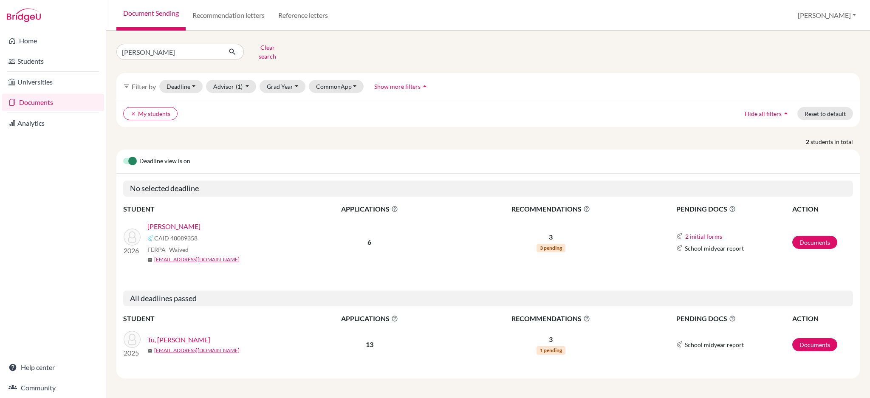
click at [167, 335] on link "Tu, [PERSON_NAME]" at bounding box center [178, 340] width 63 height 10
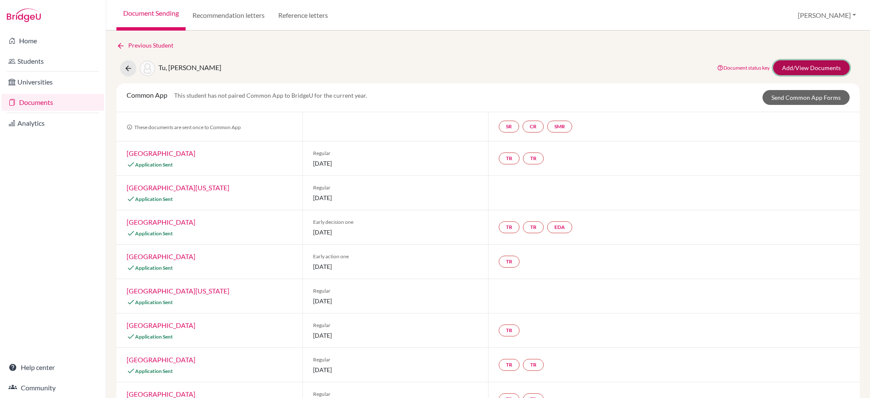
click at [790, 65] on link "Add/View Documents" at bounding box center [811, 67] width 76 height 15
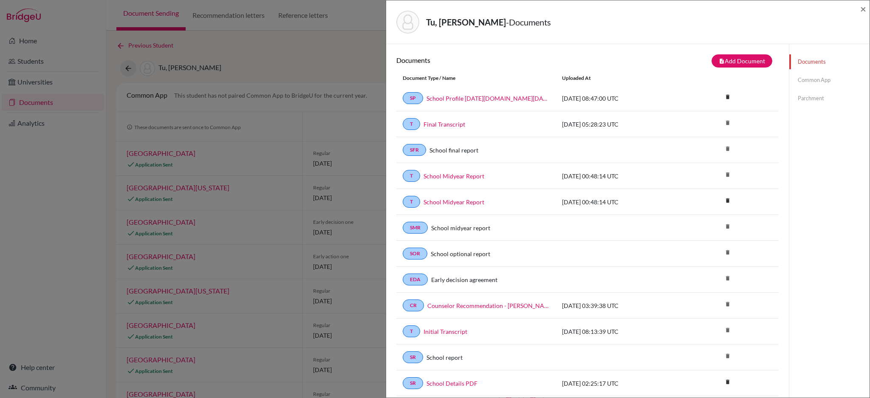
click at [797, 75] on link "Common App" at bounding box center [829, 80] width 80 height 15
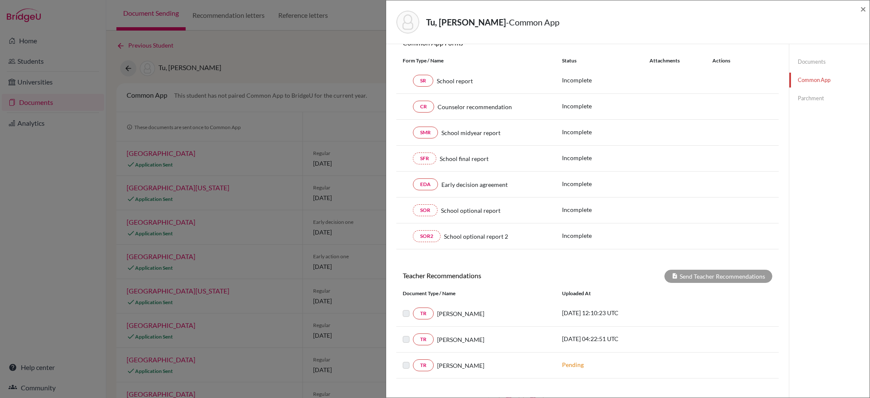
scroll to position [56, 0]
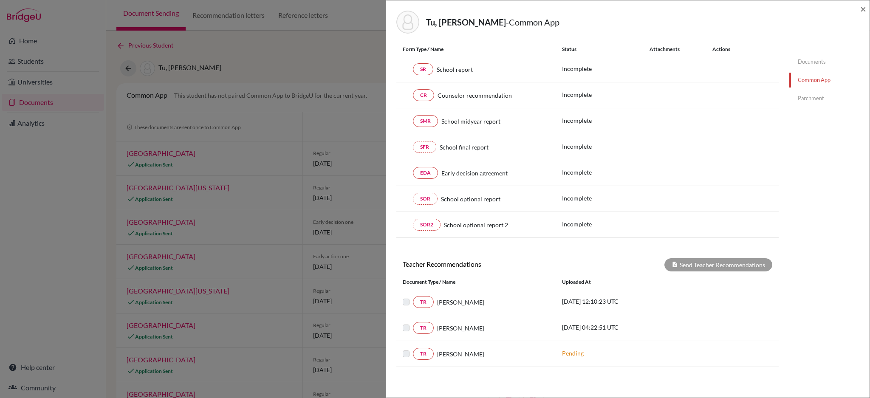
click at [811, 99] on link "Parchment" at bounding box center [829, 98] width 80 height 15
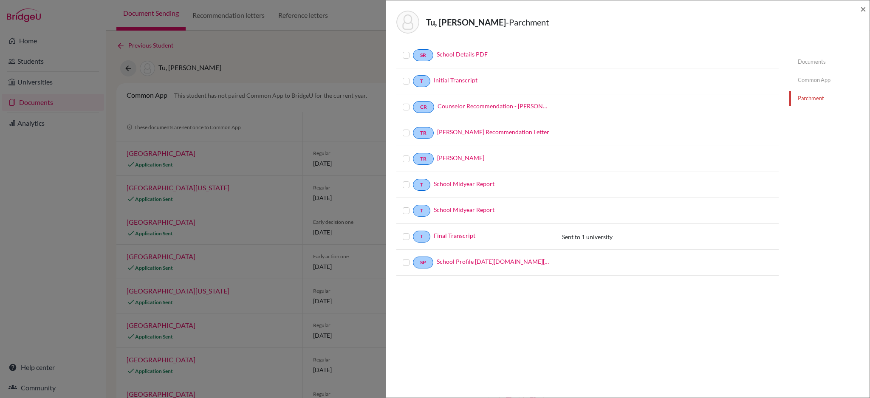
click at [815, 74] on link "Common App" at bounding box center [829, 80] width 80 height 15
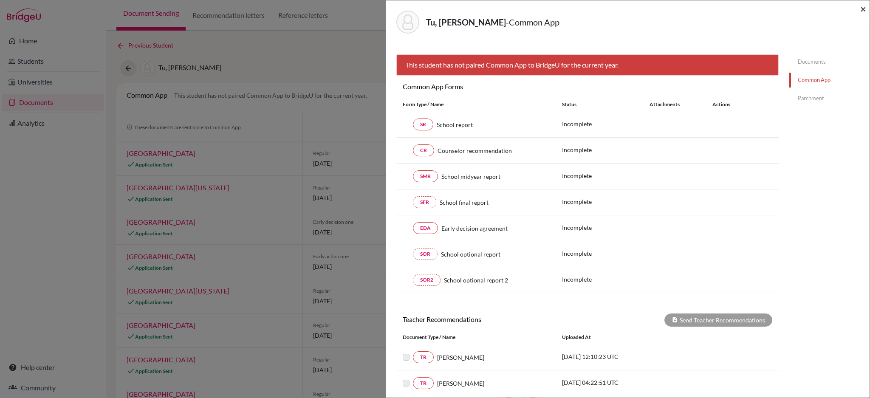
click at [862, 9] on span "×" at bounding box center [863, 9] width 6 height 12
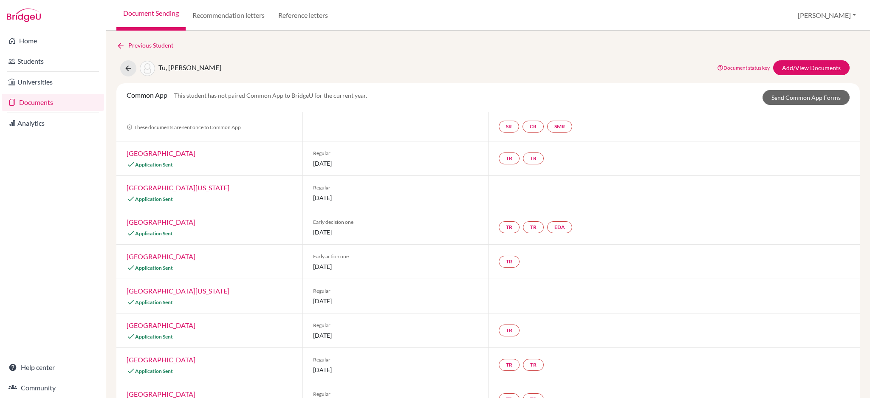
click at [30, 102] on link "Documents" at bounding box center [53, 102] width 102 height 17
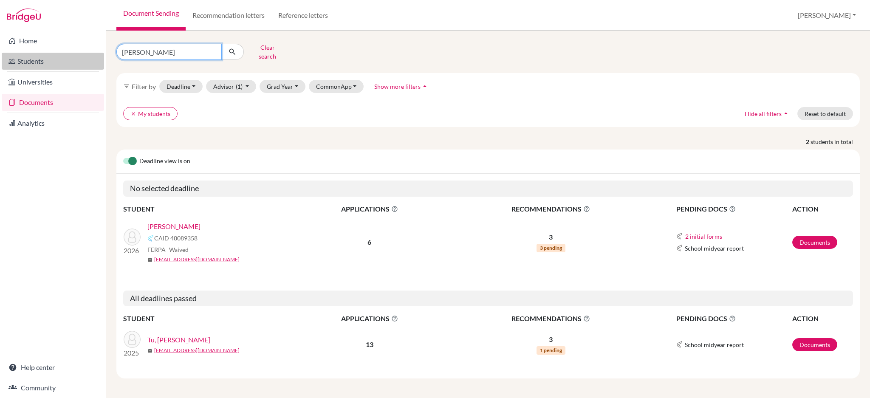
drag, startPoint x: 153, startPoint y: 46, endPoint x: 87, endPoint y: 54, distance: 67.2
click at [87, 54] on div "Home Students Universities Documents Analytics Help center Community Document S…" at bounding box center [435, 199] width 870 height 398
type input "[PERSON_NAME]"
click button "submit" at bounding box center [232, 52] width 23 height 16
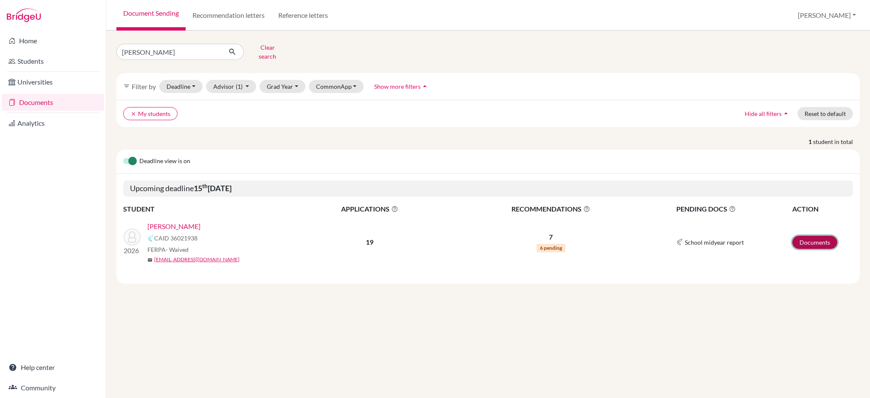
click at [822, 237] on link "Documents" at bounding box center [814, 242] width 45 height 13
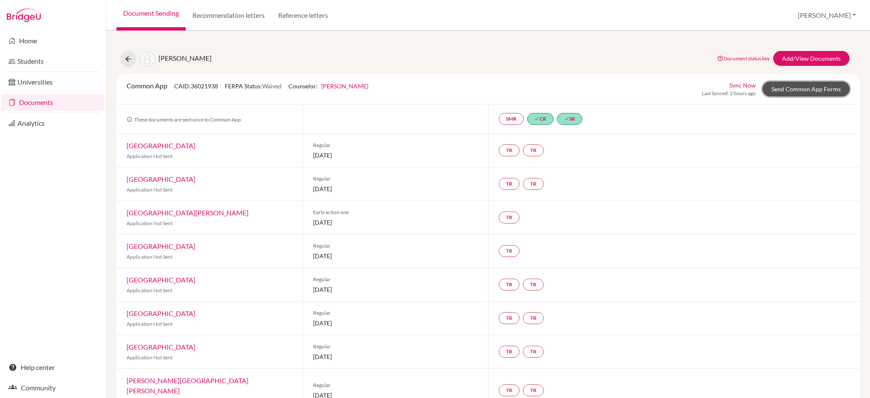
click at [794, 88] on link "Send Common App Forms" at bounding box center [806, 89] width 87 height 15
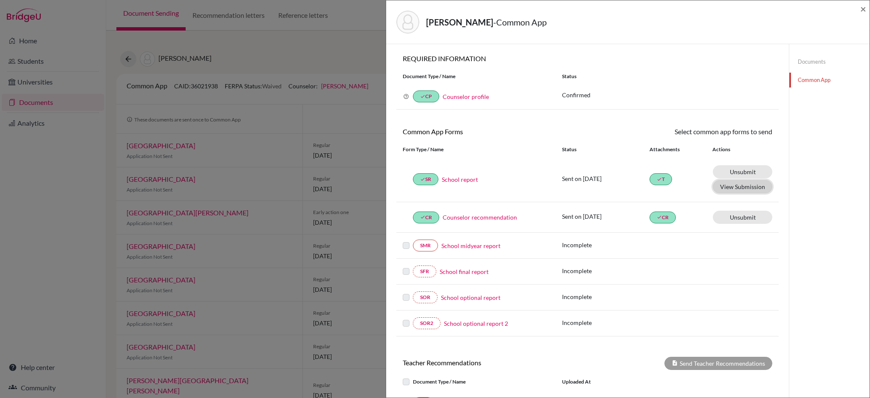
click at [731, 189] on button "View Submission" at bounding box center [742, 186] width 59 height 13
click at [821, 253] on div "Documents Common App" at bounding box center [829, 353] width 81 height 619
click at [454, 296] on link "School optional report" at bounding box center [470, 297] width 59 height 9
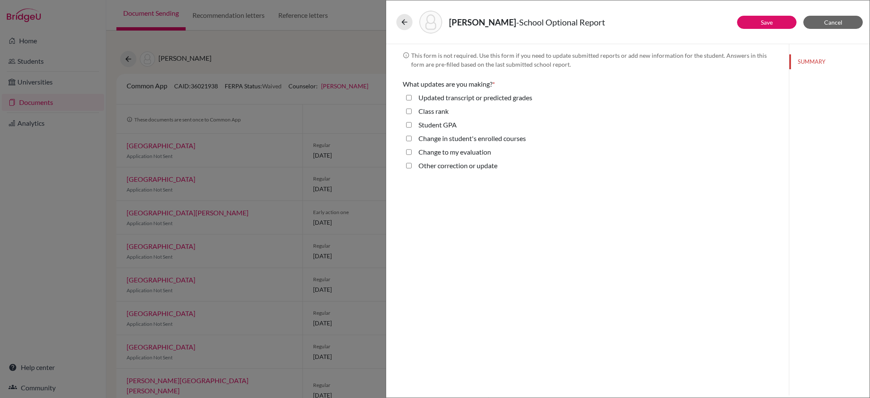
click at [436, 122] on label "Student GPA" at bounding box center [437, 125] width 38 height 10
click at [412, 122] on GPA "Student GPA" at bounding box center [409, 125] width 6 height 10
checkbox GPA "true"
click at [805, 80] on button "GPA" at bounding box center [829, 80] width 80 height 15
select select "4"
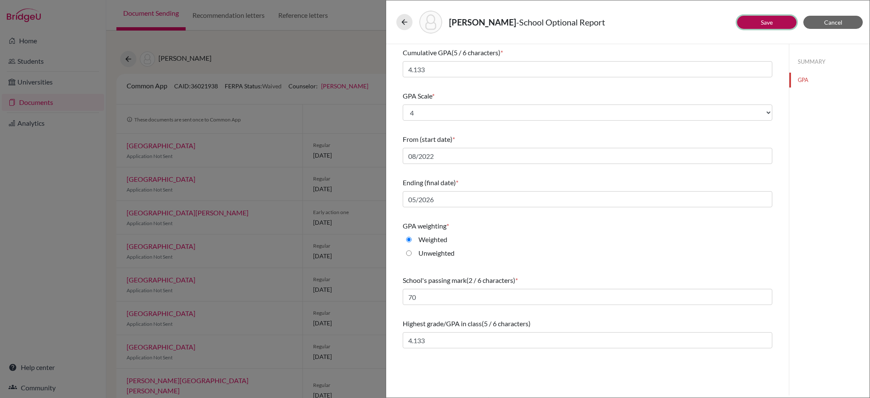
click at [757, 23] on button "Save" at bounding box center [766, 22] width 59 height 13
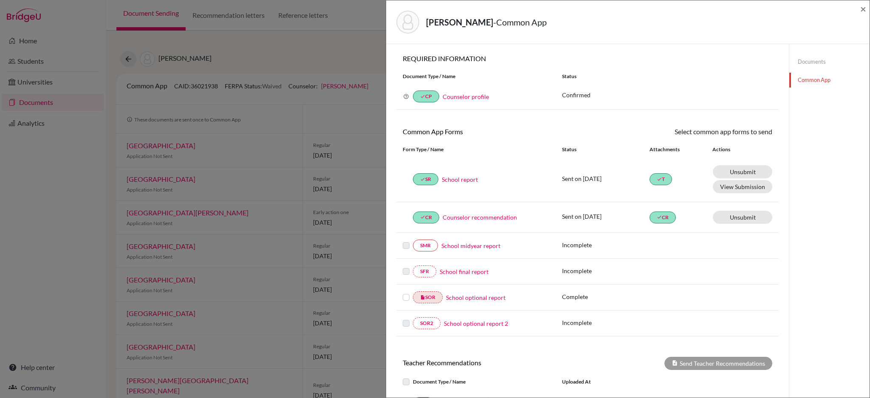
click at [486, 297] on link "School optional report" at bounding box center [475, 297] width 59 height 9
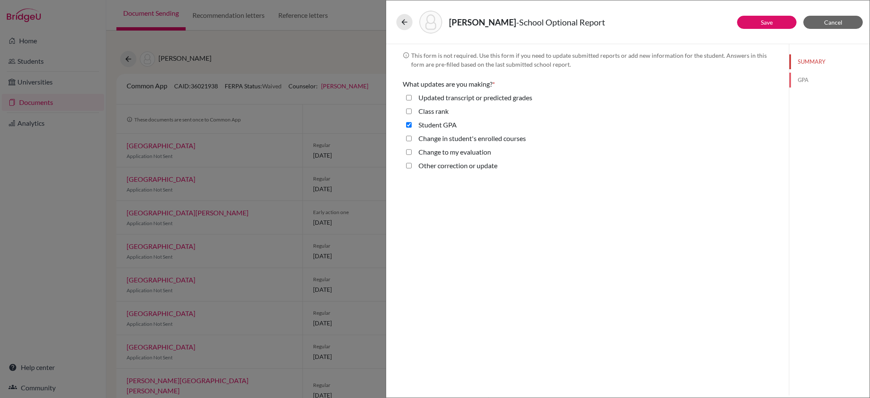
click at [803, 77] on button "GPA" at bounding box center [829, 80] width 80 height 15
select select "4"
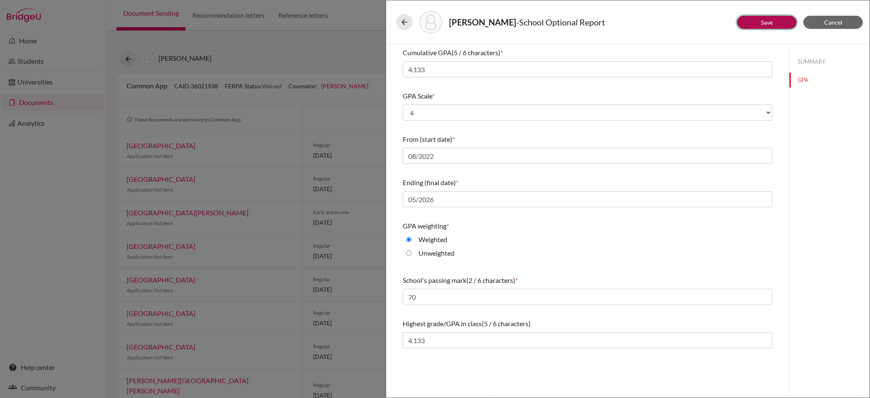
click at [760, 25] on button "Save" at bounding box center [766, 22] width 59 height 13
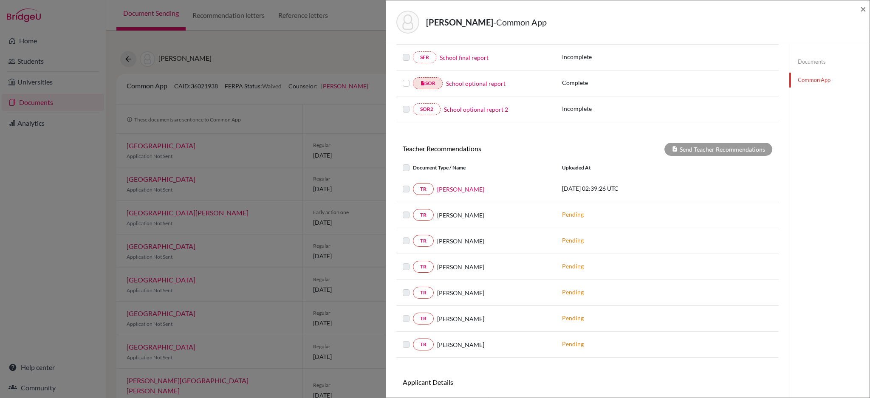
scroll to position [96, 0]
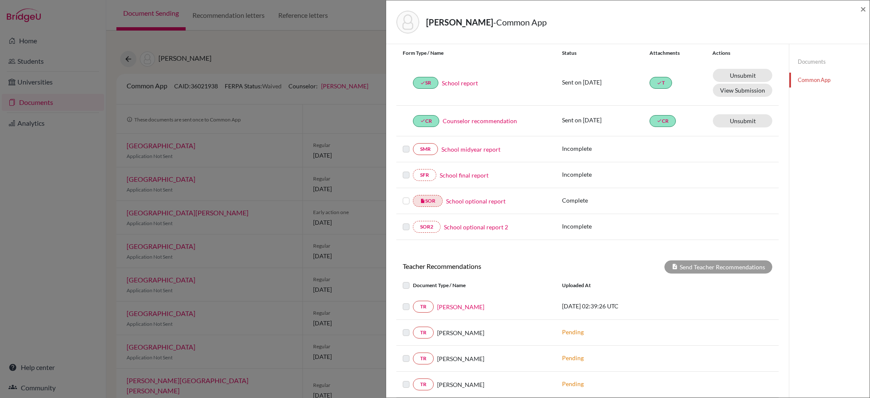
click at [404, 196] on label at bounding box center [406, 196] width 7 height 0
click at [0, 0] on input "checkbox" at bounding box center [0, 0] width 0 height 0
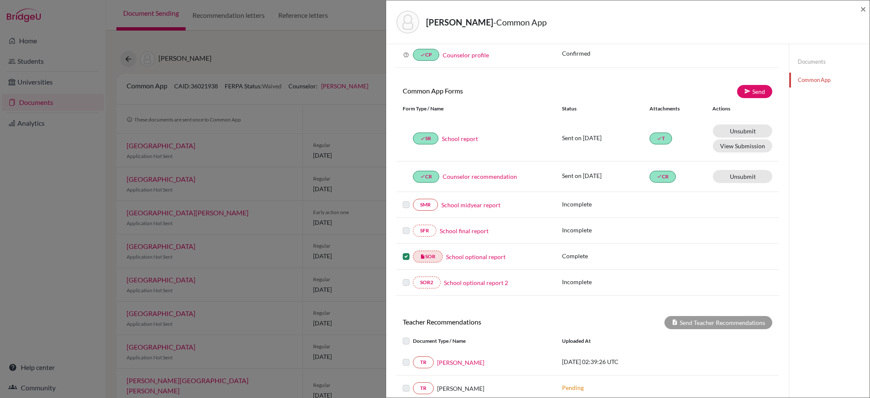
scroll to position [0, 0]
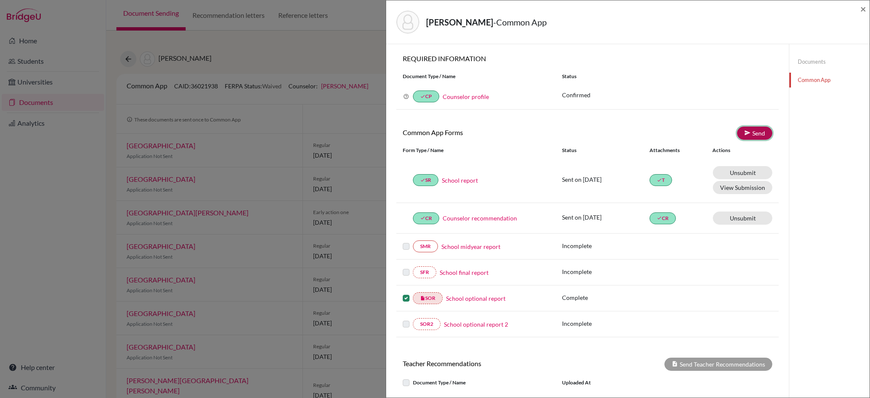
click at [750, 134] on link "Send" at bounding box center [754, 133] width 35 height 13
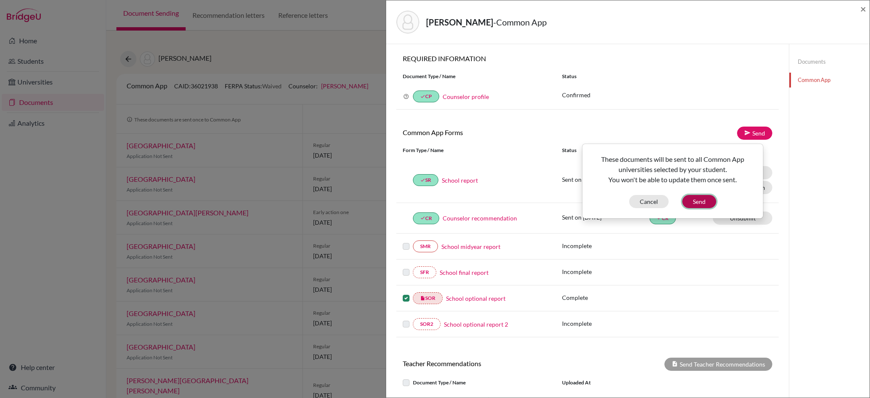
click at [700, 199] on button "Send" at bounding box center [699, 201] width 34 height 13
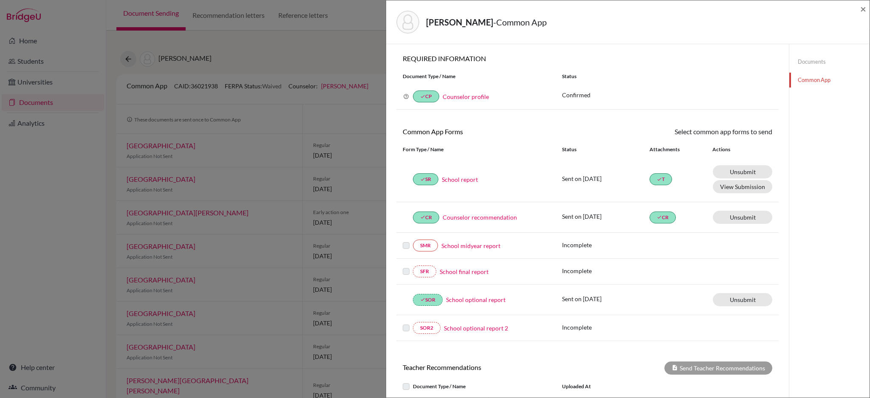
click at [463, 178] on link "School report" at bounding box center [460, 179] width 36 height 9
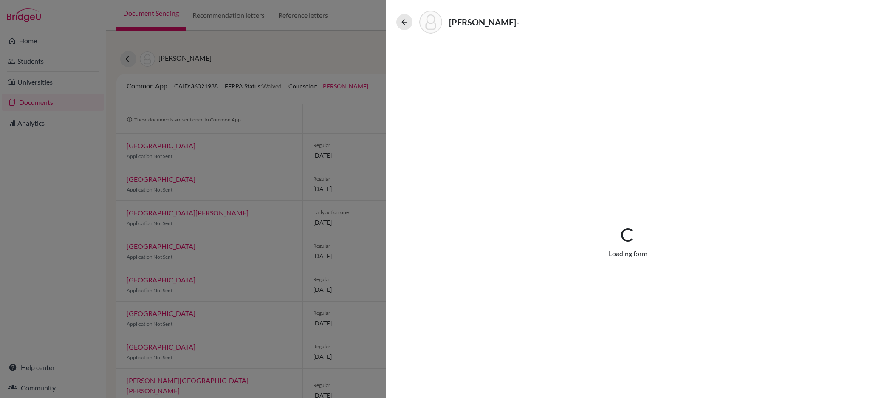
select select "1"
select select "661098"
select select "0"
select select "1"
select select "0"
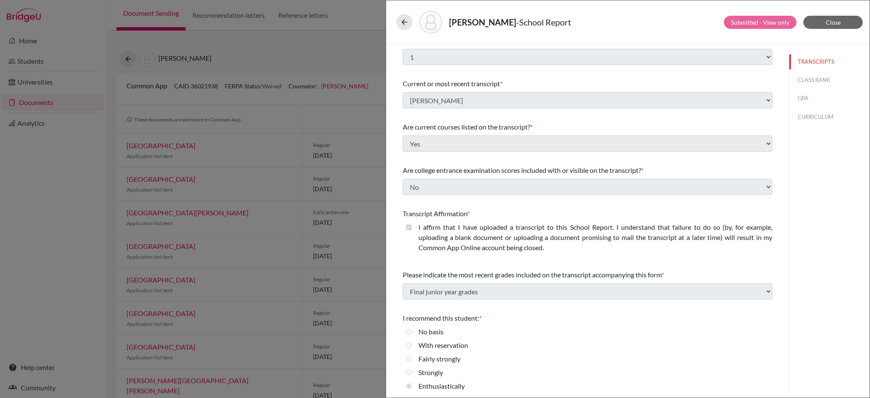
scroll to position [14, 0]
click at [797, 101] on button "GPA" at bounding box center [829, 98] width 80 height 15
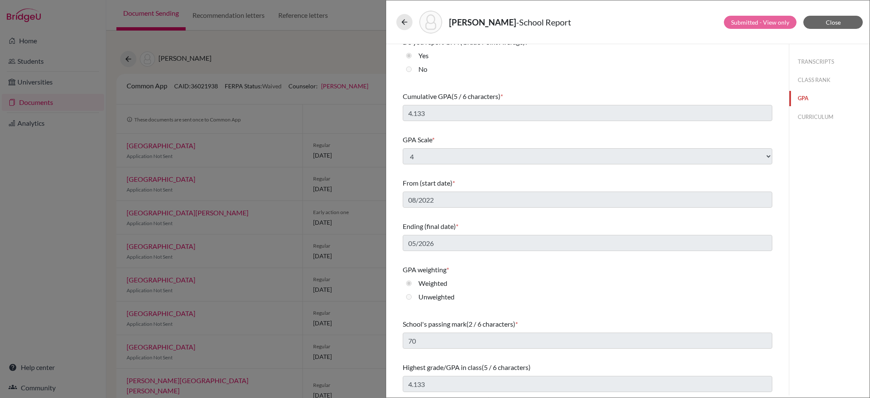
scroll to position [0, 0]
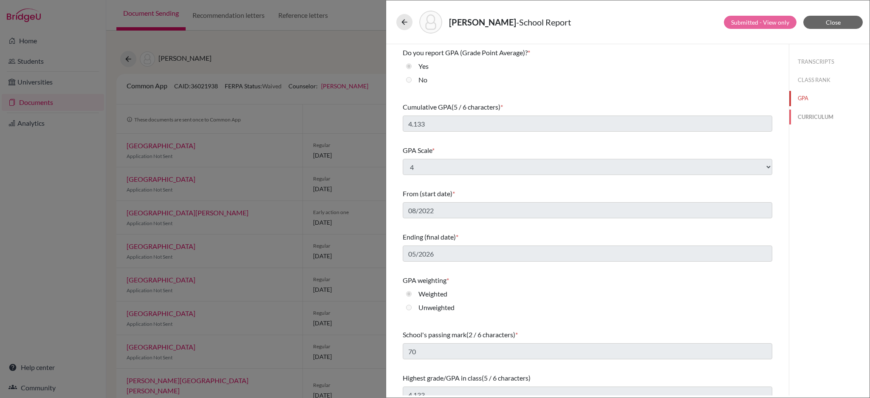
click at [813, 116] on button "CURRICULUM" at bounding box center [829, 117] width 80 height 15
select select "4"
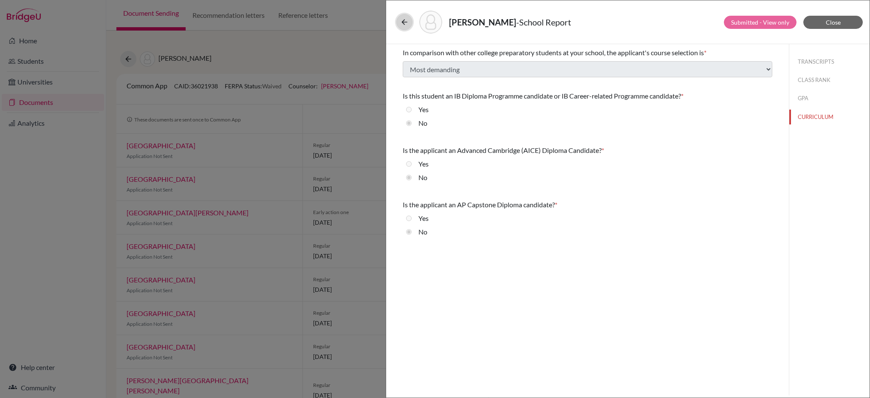
click at [404, 23] on icon at bounding box center [404, 22] width 8 height 8
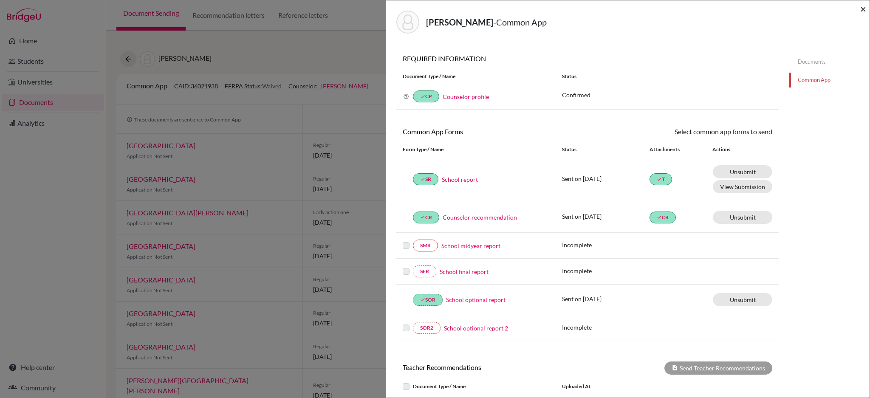
click at [862, 6] on span "×" at bounding box center [863, 9] width 6 height 12
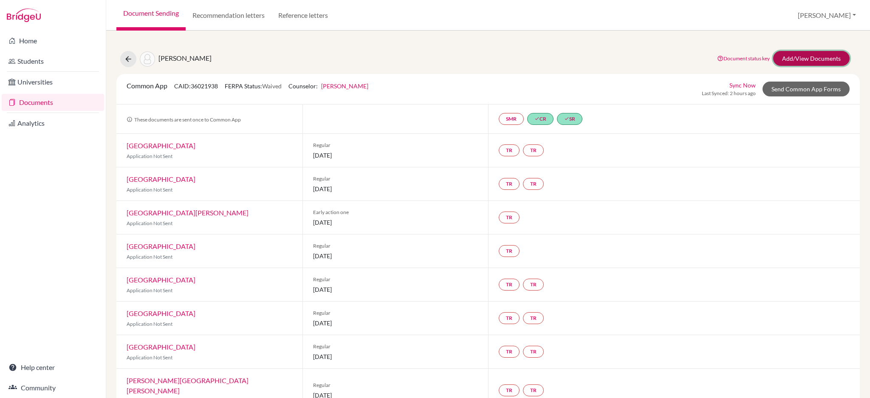
click at [791, 60] on link "Add/View Documents" at bounding box center [811, 58] width 76 height 15
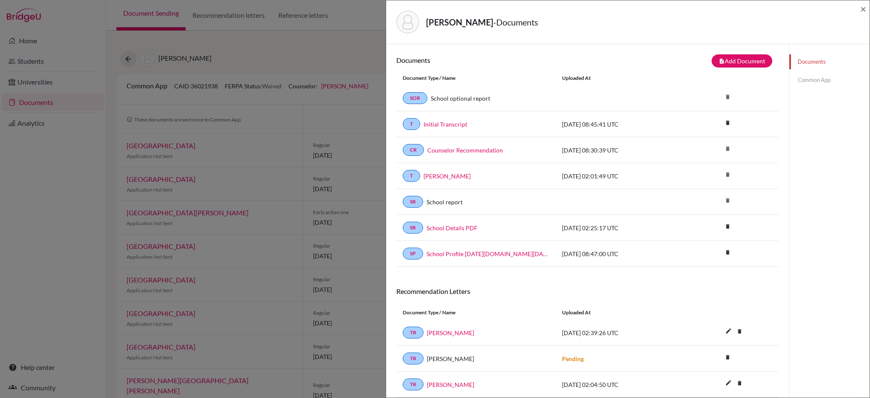
click at [810, 78] on link "Common App" at bounding box center [829, 80] width 80 height 15
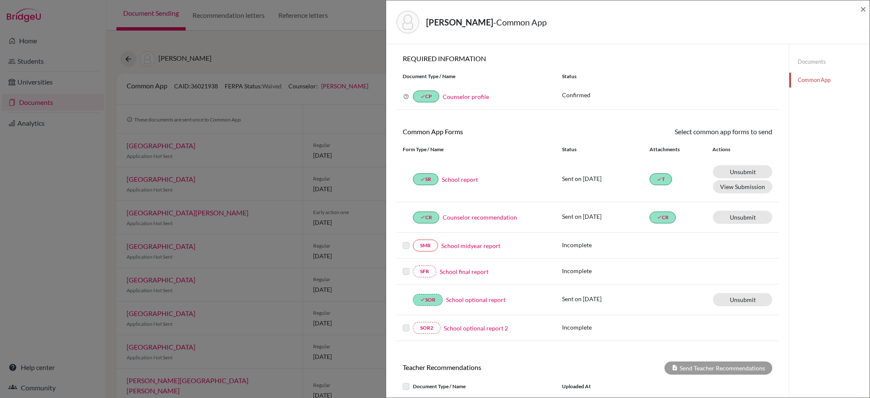
click at [480, 302] on link "School optional report" at bounding box center [475, 299] width 59 height 9
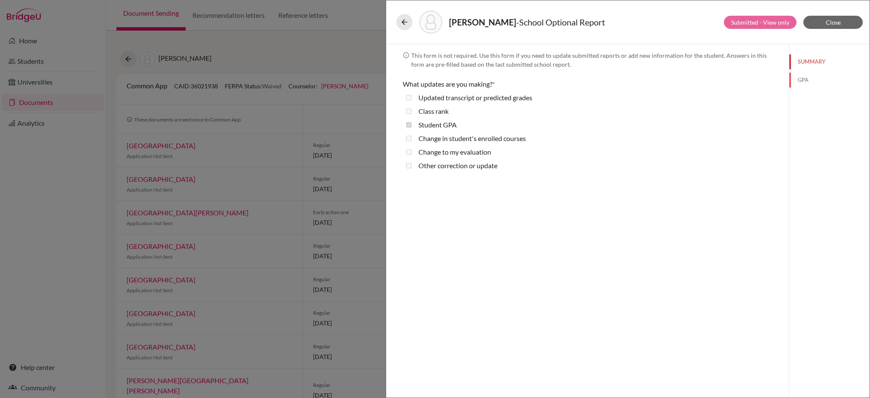
click at [813, 80] on button "GPA" at bounding box center [829, 80] width 80 height 15
select select "4"
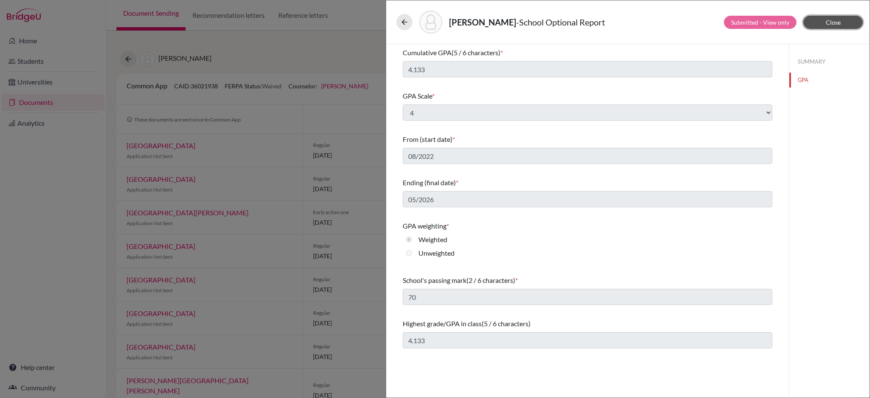
click at [820, 22] on button "Close" at bounding box center [832, 22] width 59 height 13
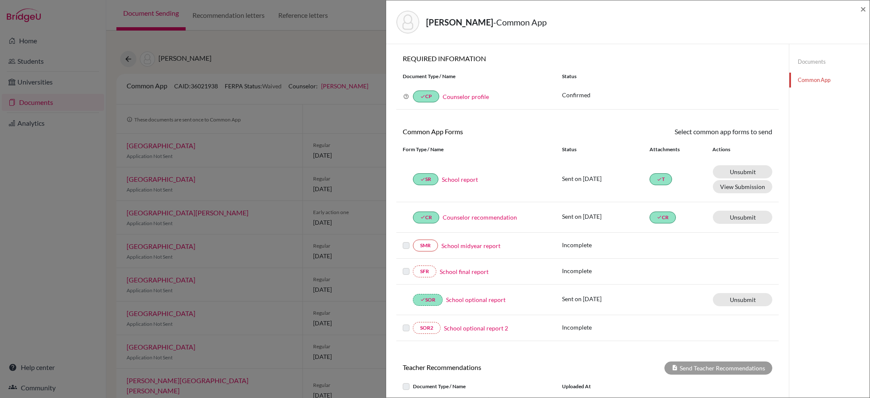
click at [336, 37] on div "Teoh, Samuel - Common App × × REQUIRED INFORMATION Document Type / Name Status …" at bounding box center [435, 199] width 870 height 398
click at [862, 6] on span "×" at bounding box center [863, 9] width 6 height 12
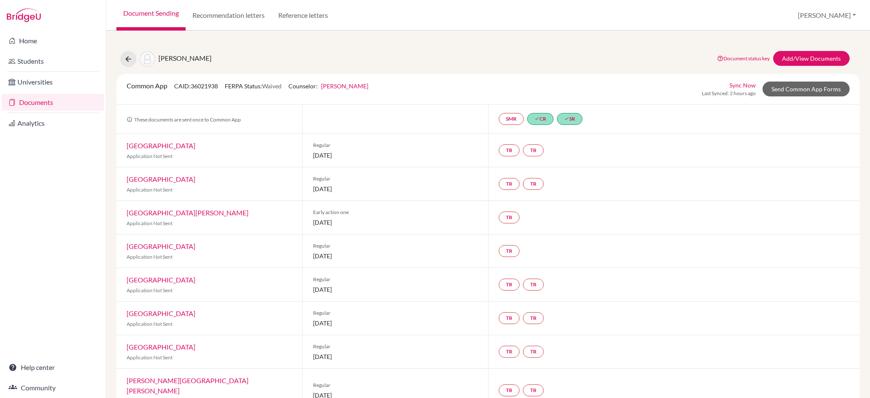
click at [641, 64] on div "Teoh, Samuel Document status key TR Requirement. Document not uploaded yet. TR …" at bounding box center [488, 59] width 756 height 16
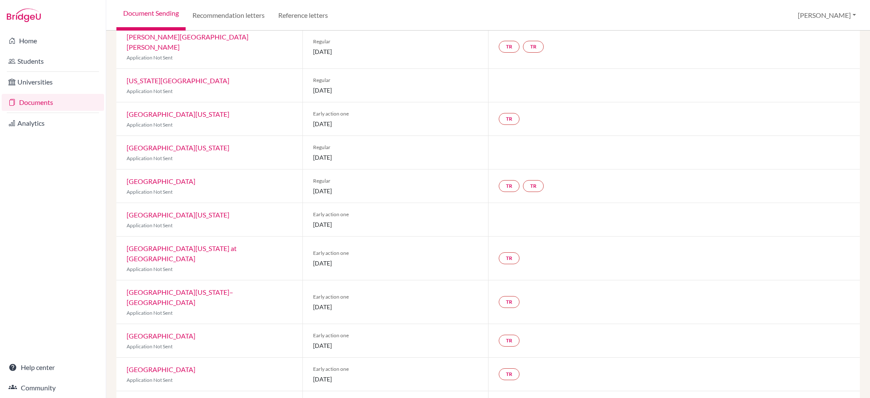
scroll to position [383, 0]
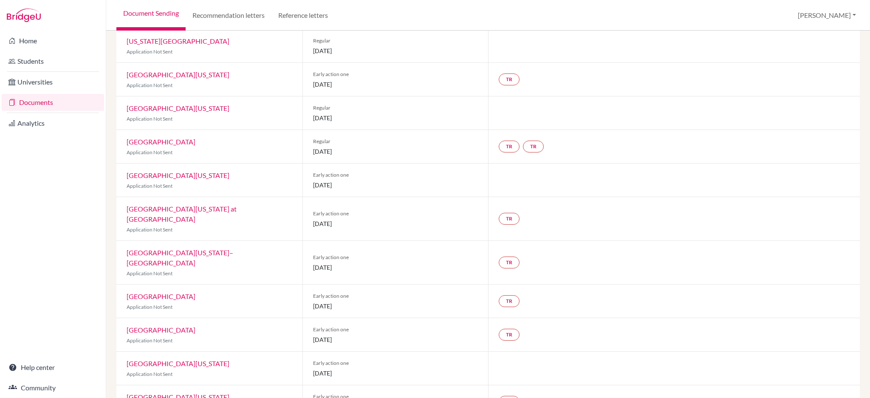
click at [185, 359] on link "University of Texas at Austin" at bounding box center [178, 363] width 103 height 8
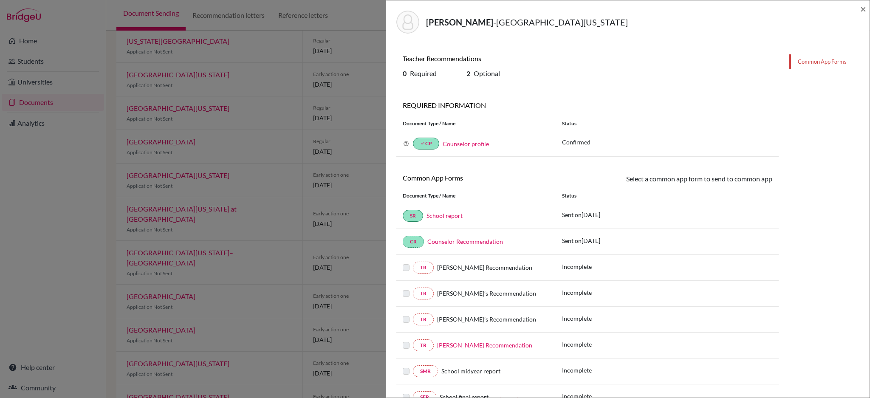
click at [378, 13] on div "Teoh, Samuel - University of Texas at Austin × Teacher Recommendations 0 Requir…" at bounding box center [435, 199] width 870 height 398
click at [860, 8] on span "×" at bounding box center [863, 9] width 6 height 12
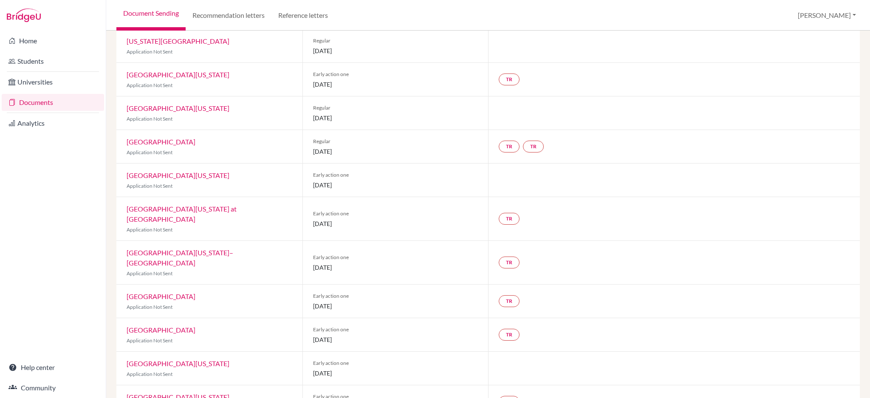
click at [232, 205] on link "University of North Carolina at Chapel Hill" at bounding box center [182, 214] width 110 height 18
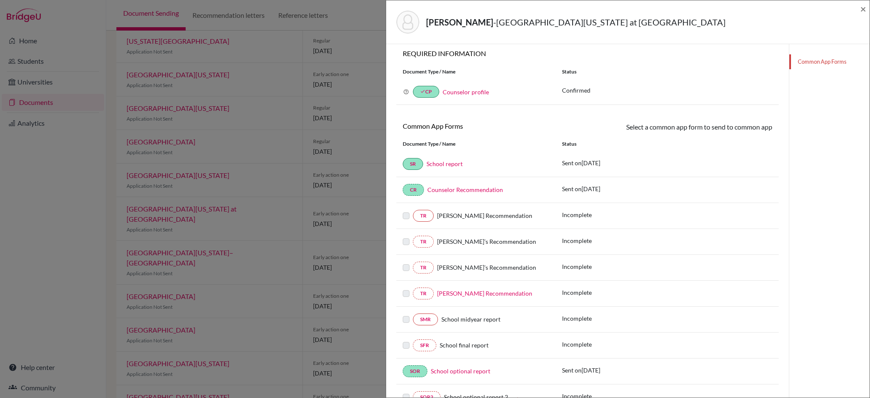
scroll to position [96, 0]
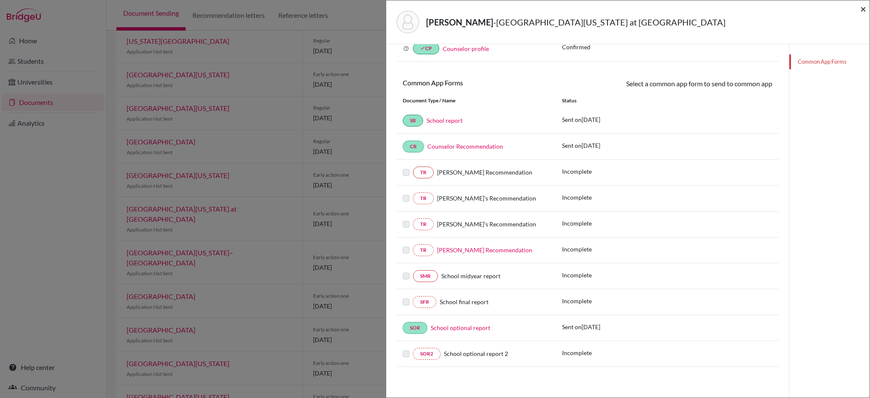
click at [860, 6] on span "×" at bounding box center [863, 9] width 6 height 12
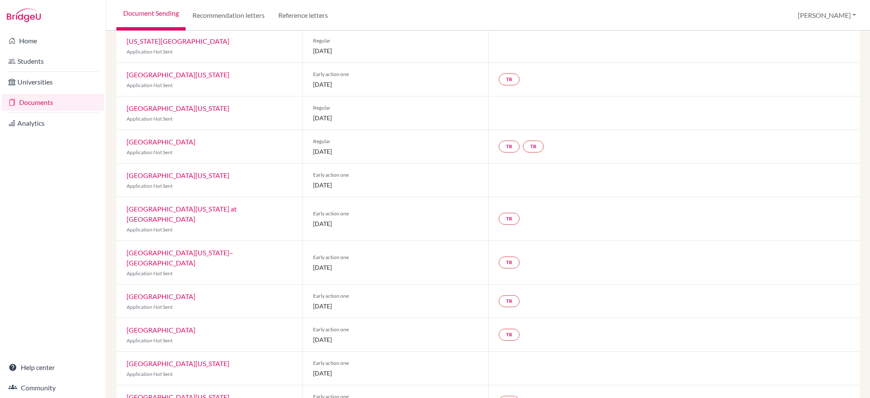
click at [197, 359] on link "University of Texas at Austin" at bounding box center [178, 363] width 103 height 8
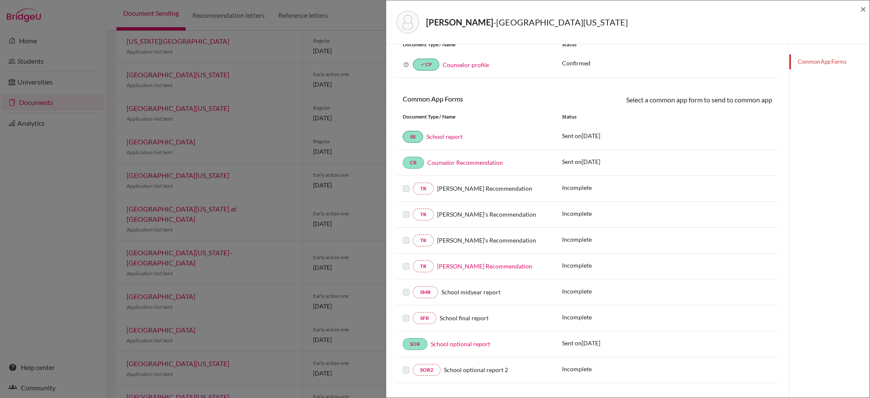
scroll to position [96, 0]
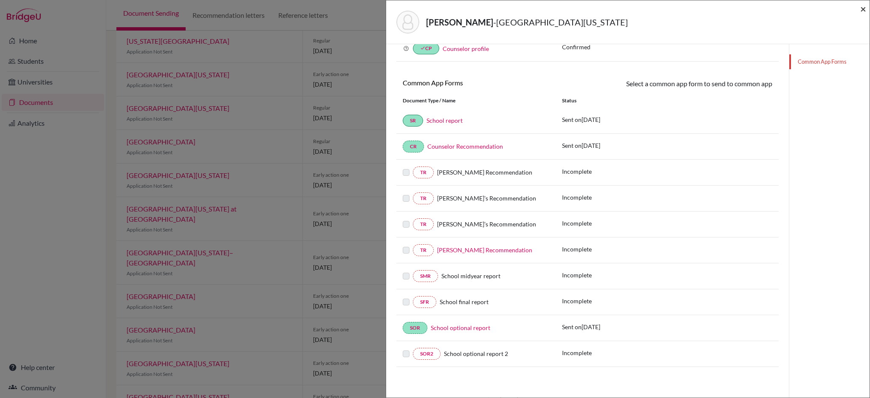
click at [864, 9] on span "×" at bounding box center [863, 9] width 6 height 12
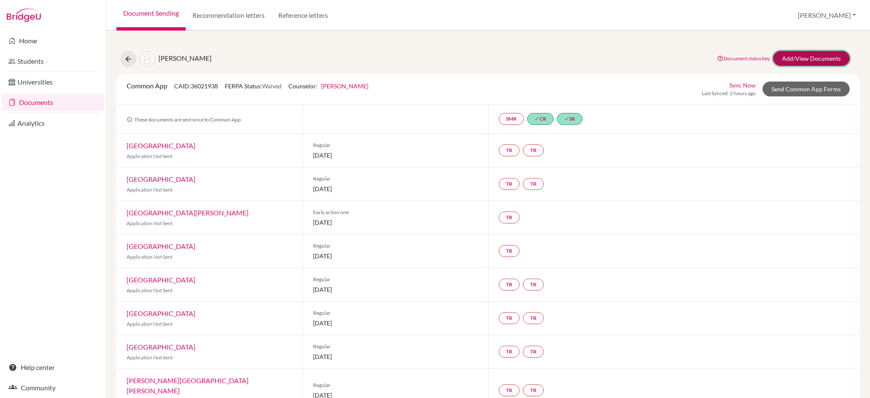
click at [809, 54] on link "Add/View Documents" at bounding box center [811, 58] width 76 height 15
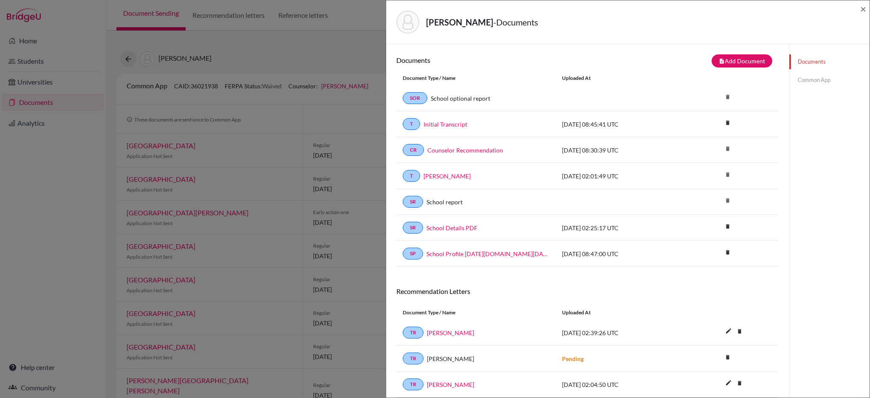
click at [868, 7] on div "Teoh, Samuel - Documents ×" at bounding box center [627, 22] width 483 height 44
click at [865, 9] on span "×" at bounding box center [863, 9] width 6 height 12
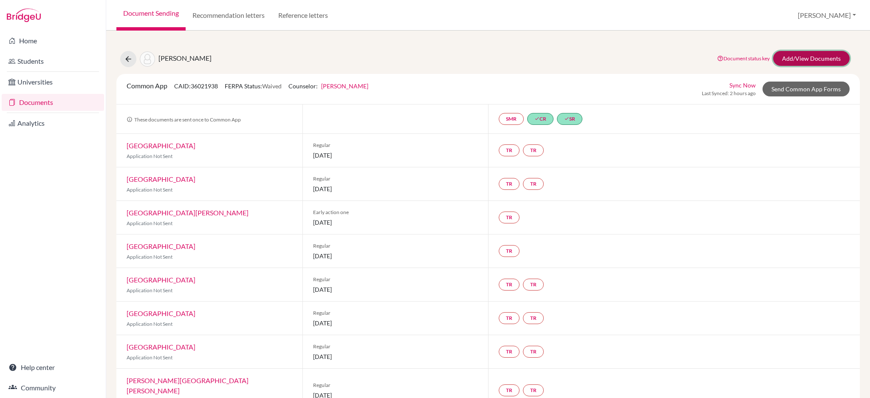
click at [803, 54] on link "Add/View Documents" at bounding box center [811, 58] width 76 height 15
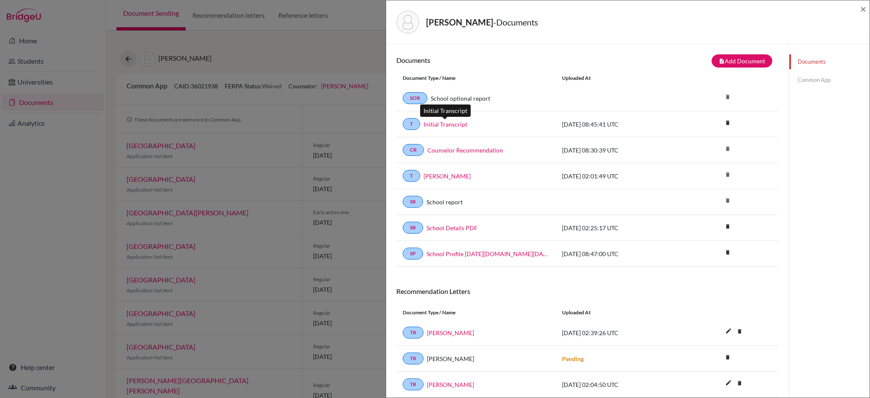
click at [446, 127] on link "Initial Transcript" at bounding box center [446, 124] width 44 height 9
click at [809, 80] on link "Common App" at bounding box center [829, 80] width 80 height 15
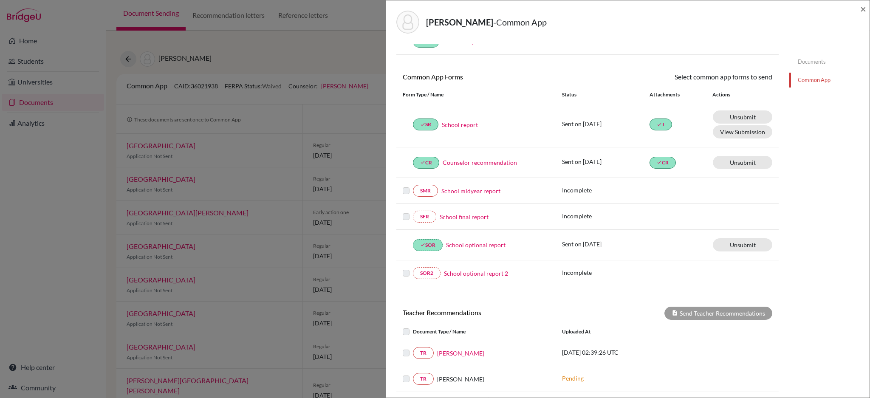
scroll to position [45, 0]
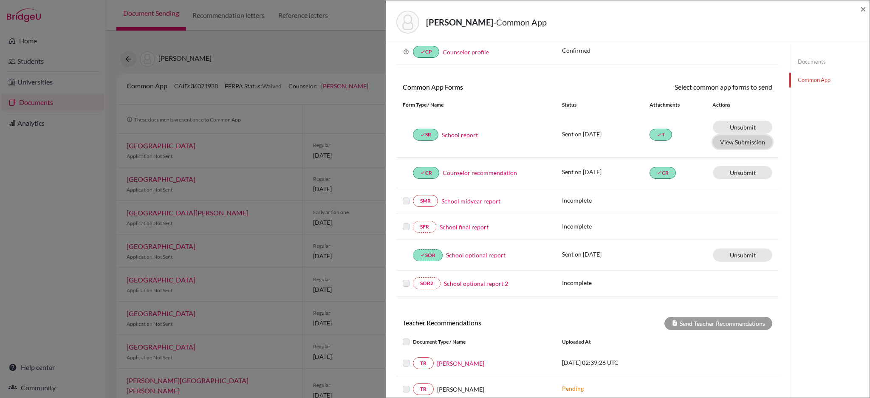
click at [732, 144] on button "View Submission" at bounding box center [742, 142] width 59 height 13
click at [864, 10] on span "×" at bounding box center [863, 9] width 6 height 12
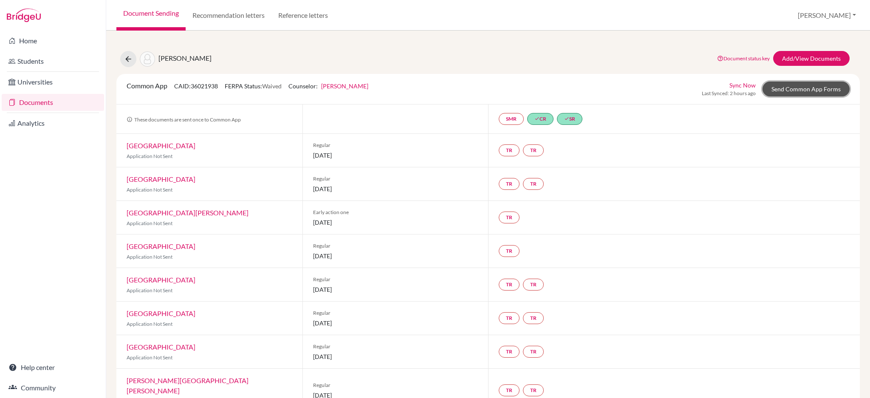
click at [814, 85] on link "Send Common App Forms" at bounding box center [806, 89] width 87 height 15
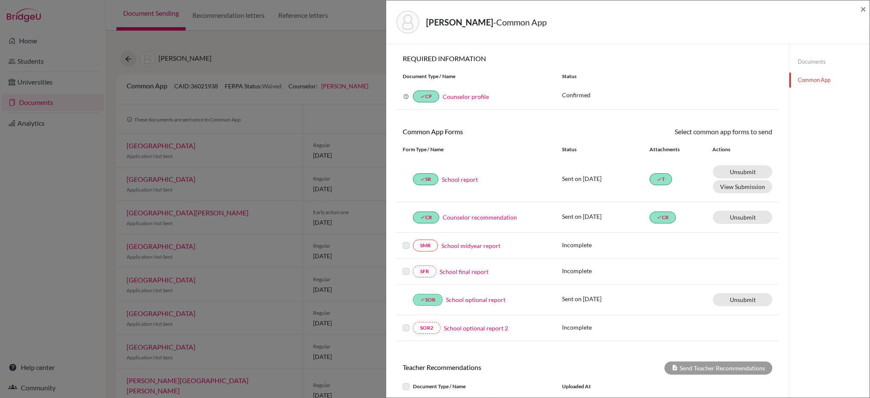
click at [325, 36] on div "Teoh, Samuel - Common App × × REQUIRED INFORMATION Document Type / Name Status …" at bounding box center [435, 199] width 870 height 398
click at [864, 6] on span "×" at bounding box center [863, 9] width 6 height 12
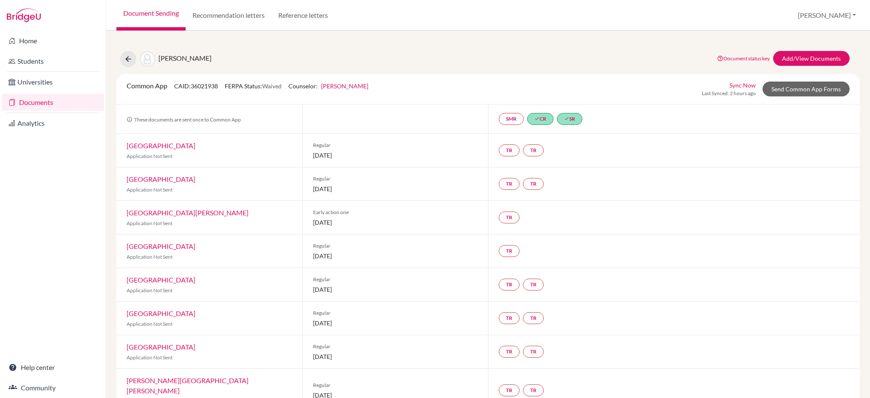
click at [121, 66] on div "Teoh, Samuel" at bounding box center [165, 59] width 91 height 16
click at [127, 59] on icon at bounding box center [128, 59] width 8 height 8
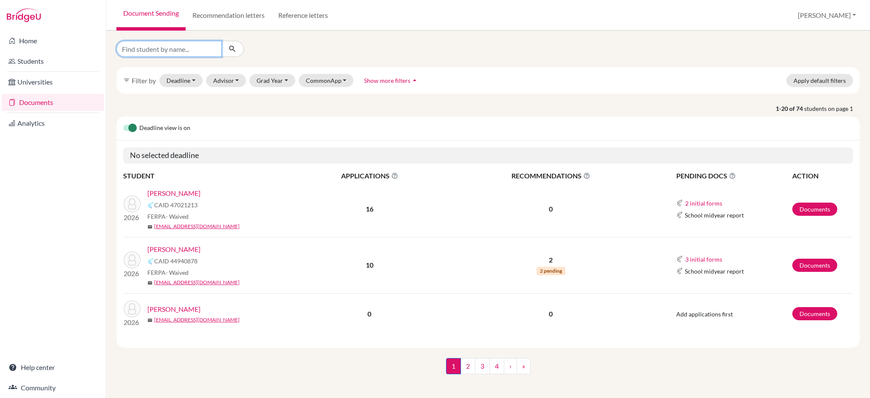
click at [153, 50] on input "Find student by name..." at bounding box center [168, 49] width 105 height 16
type input "Ayu"
click button "submit" at bounding box center [232, 49] width 23 height 16
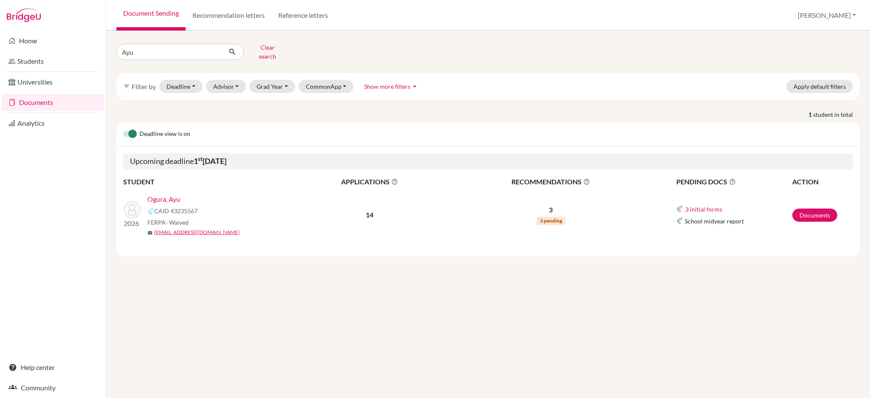
click at [172, 194] on link "Ogura, Ayu" at bounding box center [163, 199] width 33 height 10
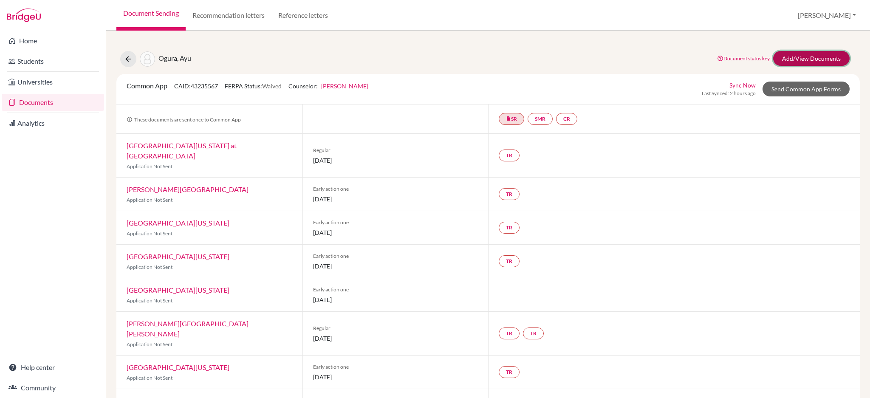
click at [801, 58] on link "Add/View Documents" at bounding box center [811, 58] width 76 height 15
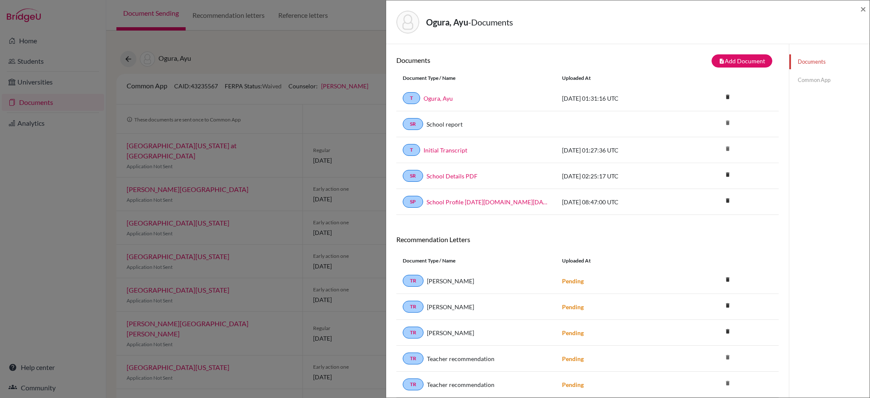
click at [802, 78] on link "Common App" at bounding box center [829, 80] width 80 height 15
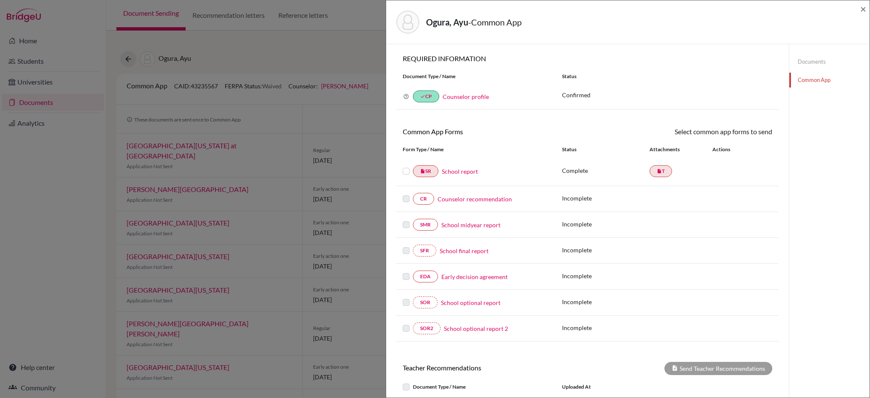
click at [404, 166] on label at bounding box center [406, 166] width 7 height 0
click at [0, 0] on input "checkbox" at bounding box center [0, 0] width 0 height 0
click at [404, 167] on label at bounding box center [406, 167] width 7 height 0
click at [0, 0] on input "checkbox" at bounding box center [0, 0] width 0 height 0
click at [471, 172] on link "School report" at bounding box center [460, 171] width 36 height 9
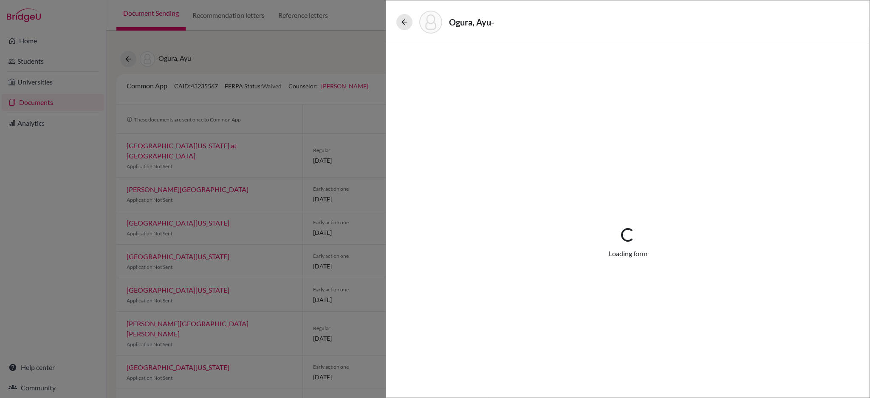
select select "1"
select select "661091"
select select "0"
select select "1"
select select "0"
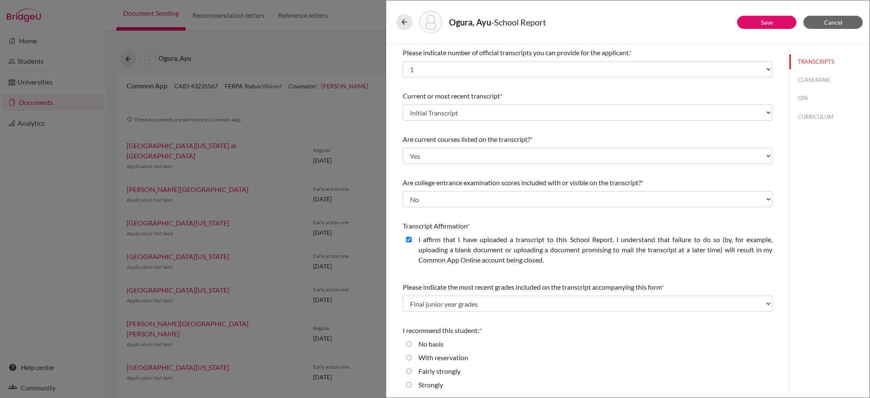
scroll to position [14, 0]
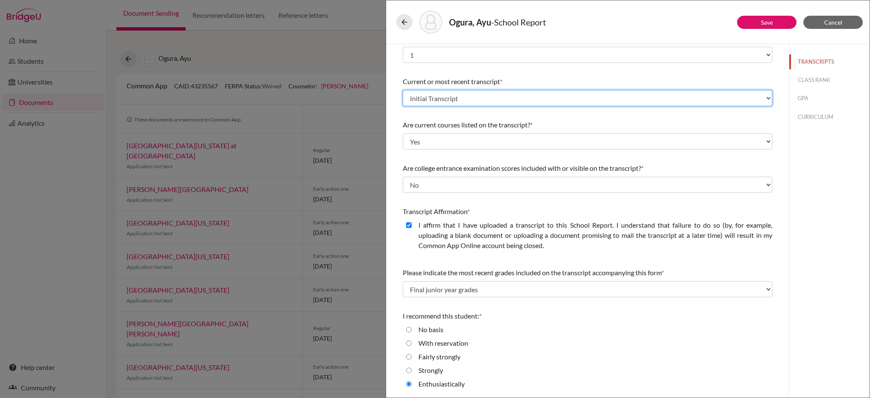
click at [470, 95] on select "Select existing document or upload a new one Initial Transcript Ogura, Ayu Uplo…" at bounding box center [588, 98] width 370 height 16
click at [403, 90] on select "Select existing document or upload a new one Initial Transcript Ogura, Ayu Uplo…" at bounding box center [588, 98] width 370 height 16
click at [531, 98] on select "Select existing document or upload a new one Initial Transcript Ogura, Ayu Uplo…" at bounding box center [588, 98] width 370 height 16
select select "661091"
click at [403, 90] on select "Select existing document or upload a new one Initial Transcript Ogura, Ayu Uplo…" at bounding box center [588, 98] width 370 height 16
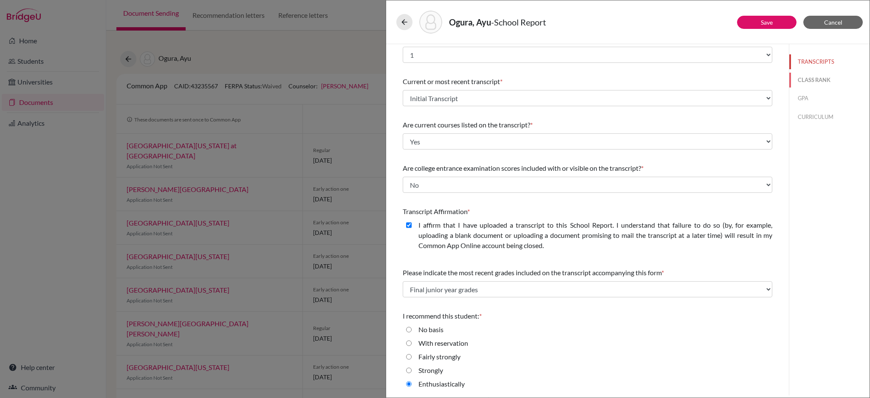
click at [802, 76] on button "CLASS RANK" at bounding box center [829, 80] width 80 height 15
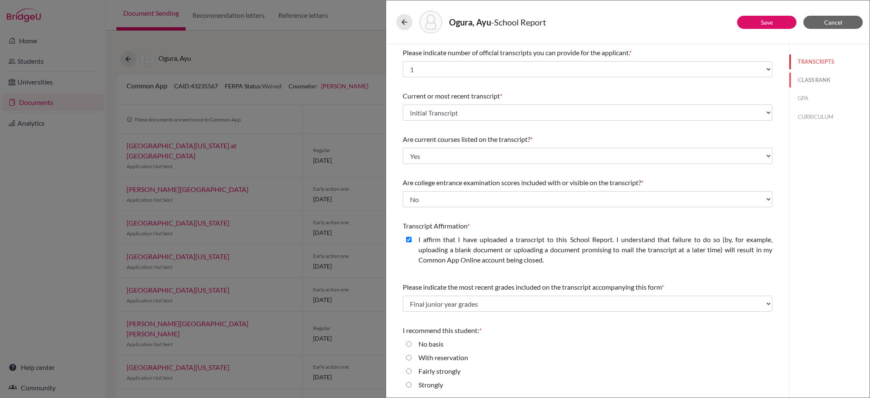
select select "5"
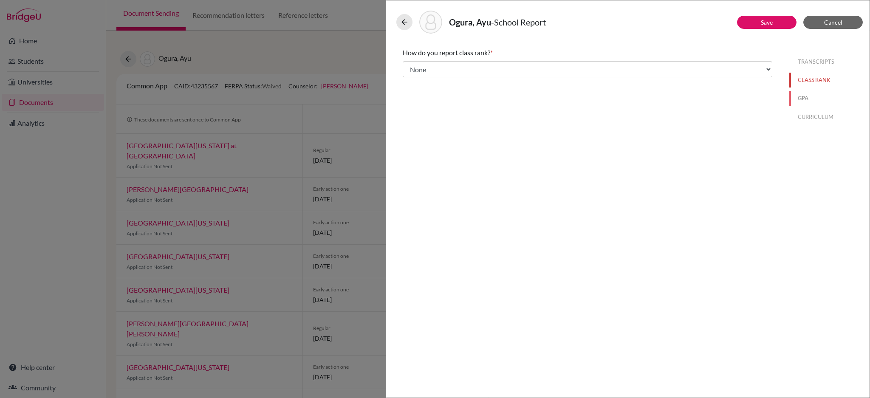
click at [798, 96] on button "GPA" at bounding box center [829, 98] width 80 height 15
type input "3.952"
type input "4.1"
select select "4"
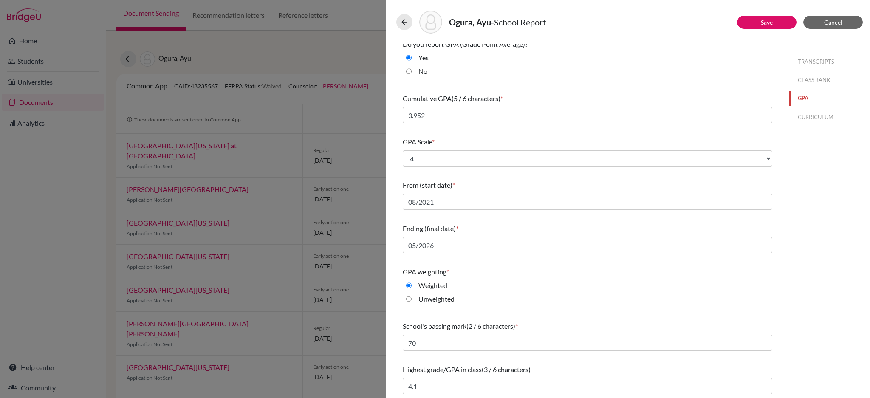
scroll to position [10, 0]
click at [840, 23] on span "Cancel" at bounding box center [833, 22] width 18 height 7
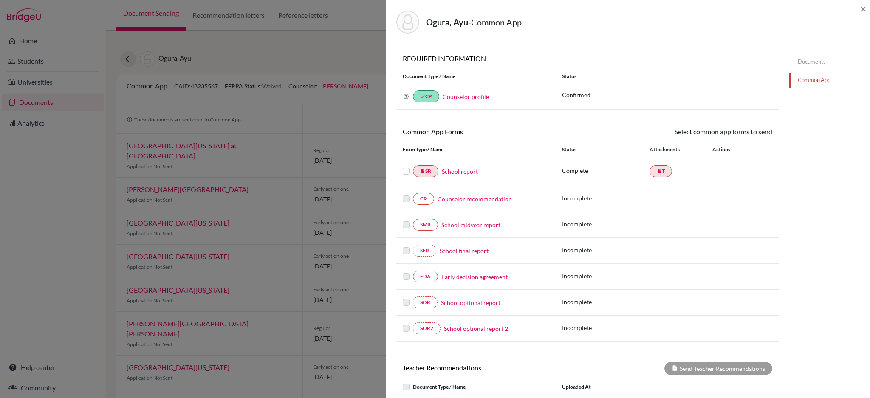
click at [344, 23] on div "Ogura, Ayu - Common App × × REQUIRED INFORMATION Document Type / Name Status Wh…" at bounding box center [435, 199] width 870 height 398
click at [859, 11] on div "Ogura, Ayu - Common App ×" at bounding box center [628, 22] width 477 height 37
click at [860, 11] on span "×" at bounding box center [863, 9] width 6 height 12
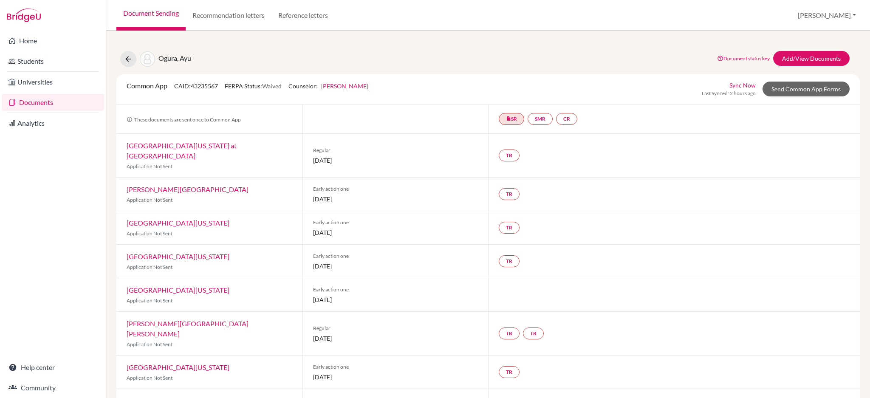
click at [56, 102] on link "Documents" at bounding box center [53, 102] width 102 height 17
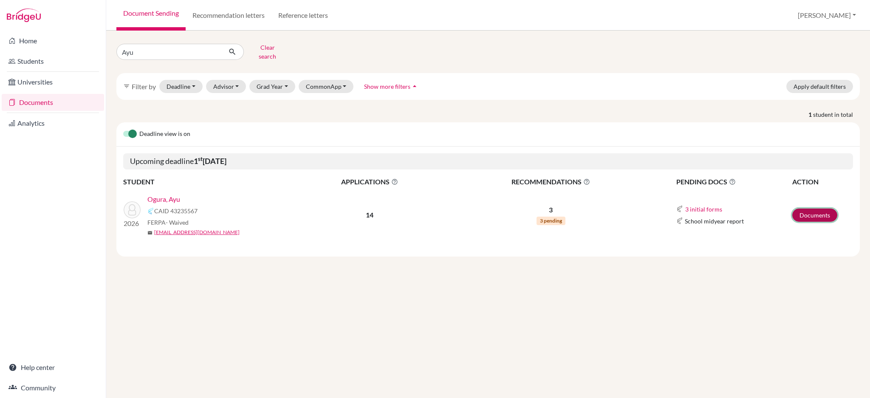
click at [804, 209] on link "Documents" at bounding box center [814, 215] width 45 height 13
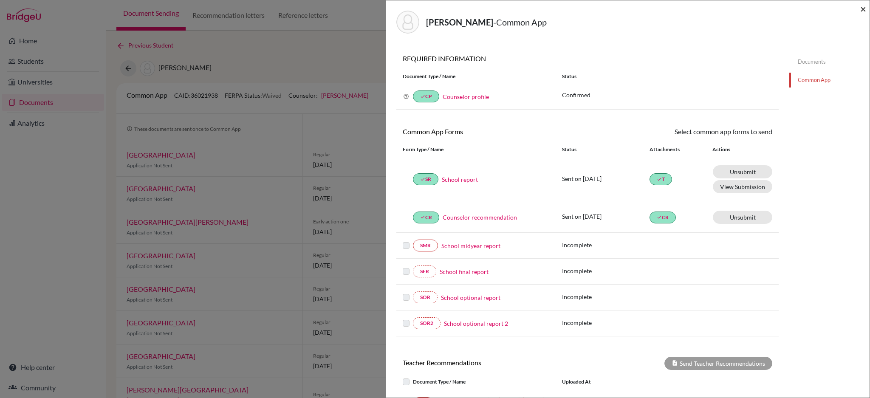
click at [866, 9] on span "×" at bounding box center [863, 9] width 6 height 12
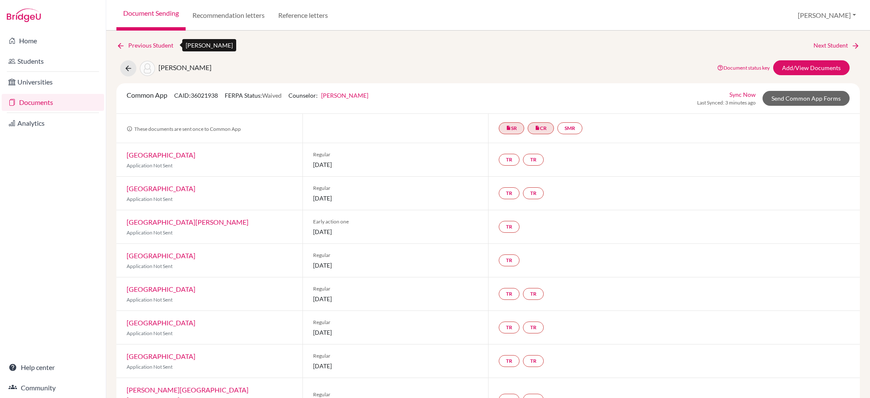
click at [118, 48] on icon at bounding box center [120, 46] width 8 height 8
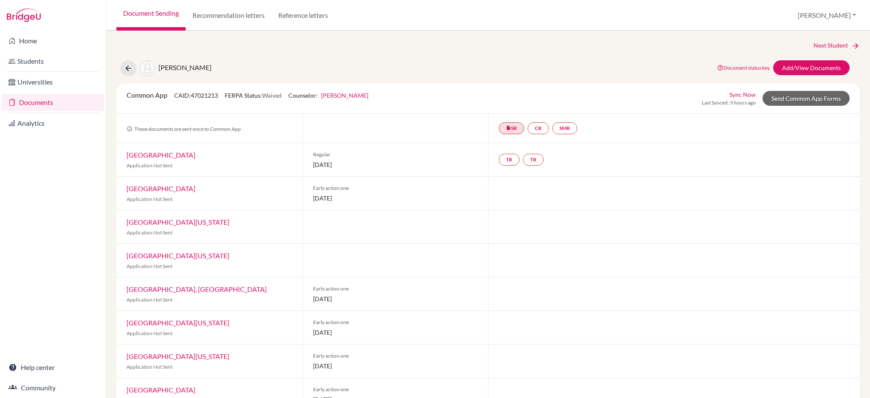
click at [46, 108] on link "Documents" at bounding box center [53, 102] width 102 height 17
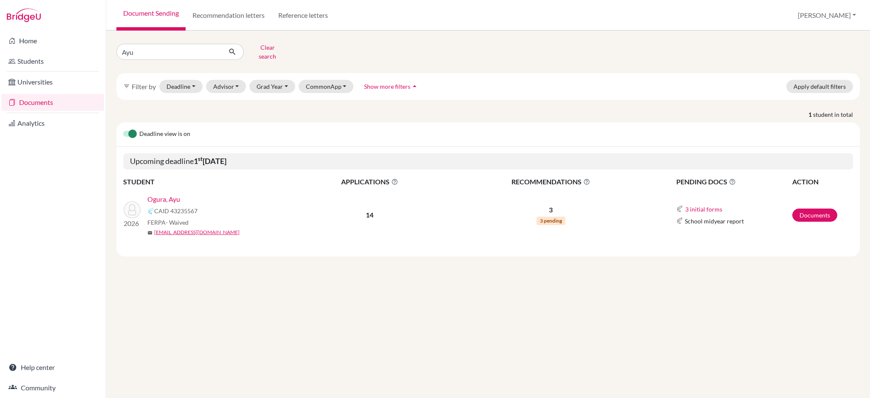
click at [164, 194] on link "Ogura, Ayu" at bounding box center [163, 199] width 33 height 10
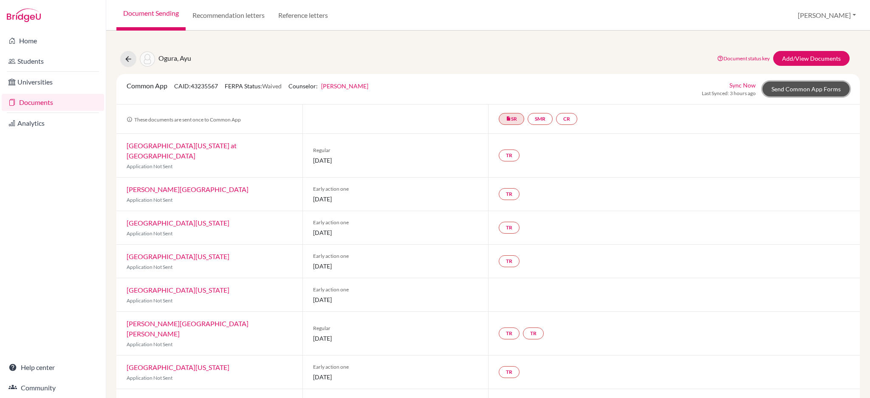
click at [794, 87] on link "Send Common App Forms" at bounding box center [806, 89] width 87 height 15
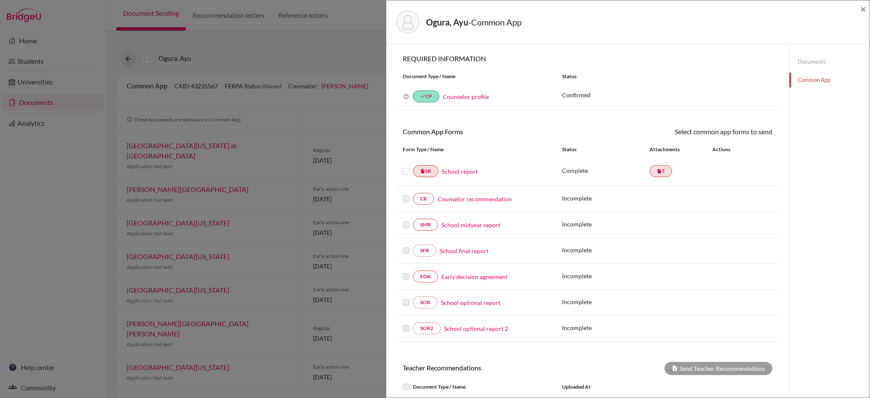
click at [408, 166] on label at bounding box center [406, 166] width 7 height 0
click at [0, 0] on input "checkbox" at bounding box center [0, 0] width 0 height 0
click at [408, 167] on label at bounding box center [406, 167] width 7 height 0
click at [0, 0] on input "checkbox" at bounding box center [0, 0] width 0 height 0
click at [815, 62] on link "Documents" at bounding box center [829, 61] width 80 height 15
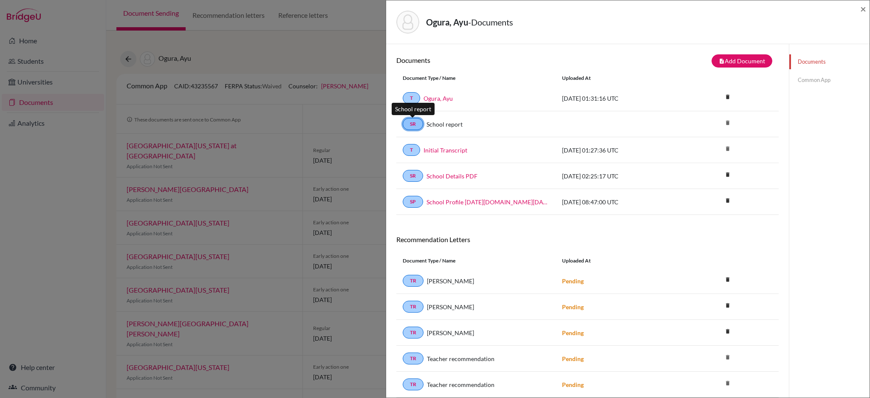
click at [412, 125] on link "SR" at bounding box center [413, 124] width 20 height 12
click at [721, 122] on icon "delete" at bounding box center [727, 122] width 13 height 13
click at [517, 125] on div "School report" at bounding box center [486, 124] width 126 height 9
click at [439, 124] on link "School report" at bounding box center [445, 124] width 36 height 9
click at [412, 125] on link "SR" at bounding box center [413, 124] width 20 height 12
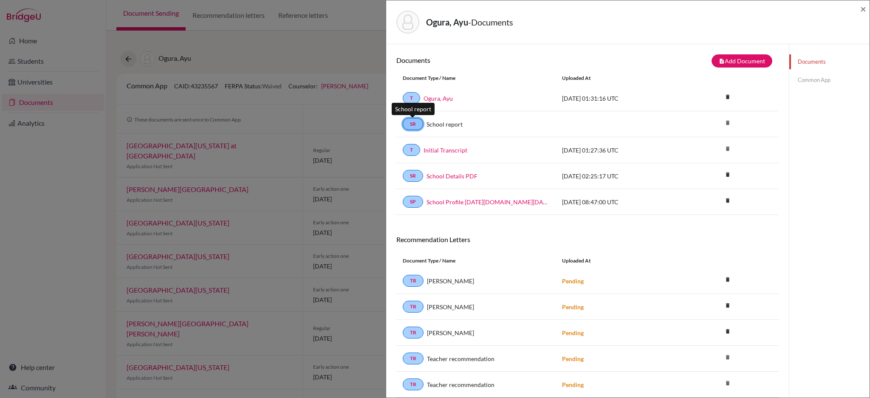
click at [412, 125] on link "SR" at bounding box center [413, 124] width 20 height 12
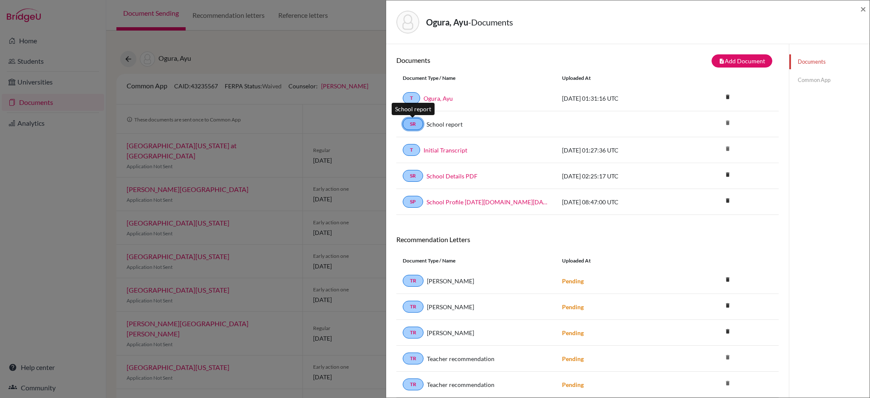
click at [412, 125] on link "SR" at bounding box center [413, 124] width 20 height 12
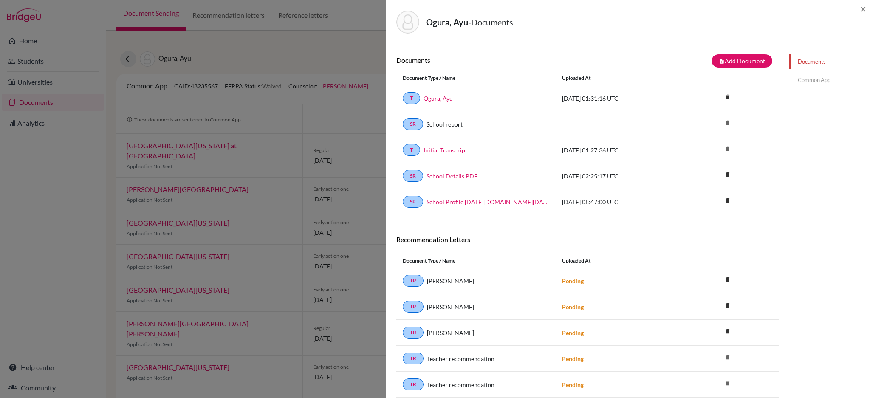
click at [799, 78] on link "Common App" at bounding box center [829, 80] width 80 height 15
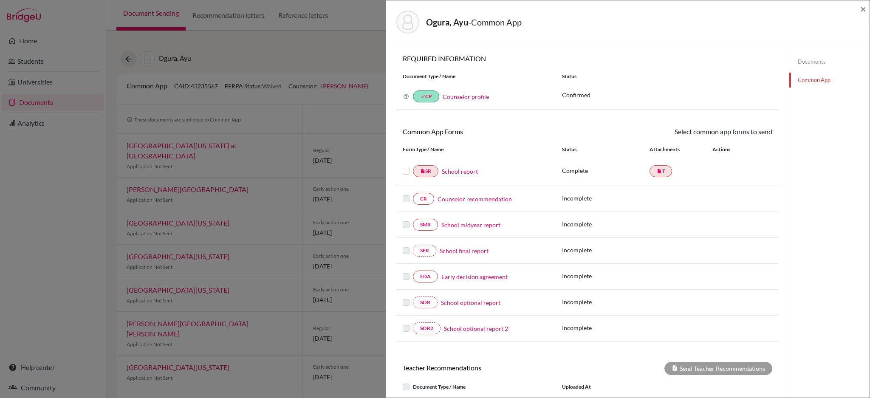
click at [458, 172] on link "School report" at bounding box center [460, 171] width 36 height 9
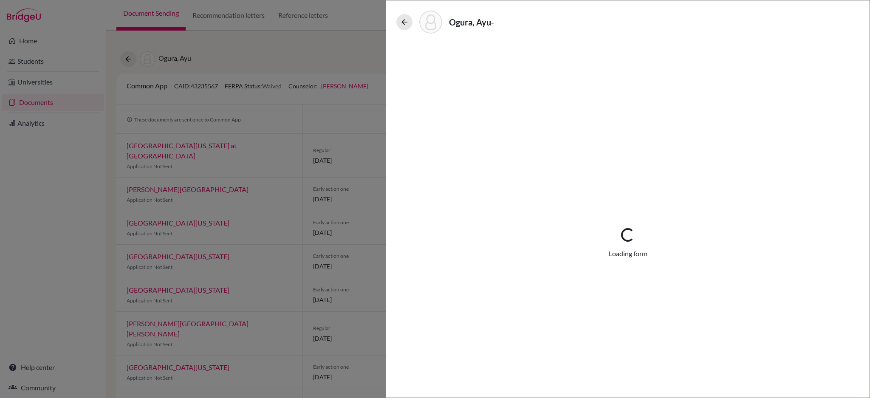
select select "1"
select select "661091"
select select "0"
select select "1"
select select "0"
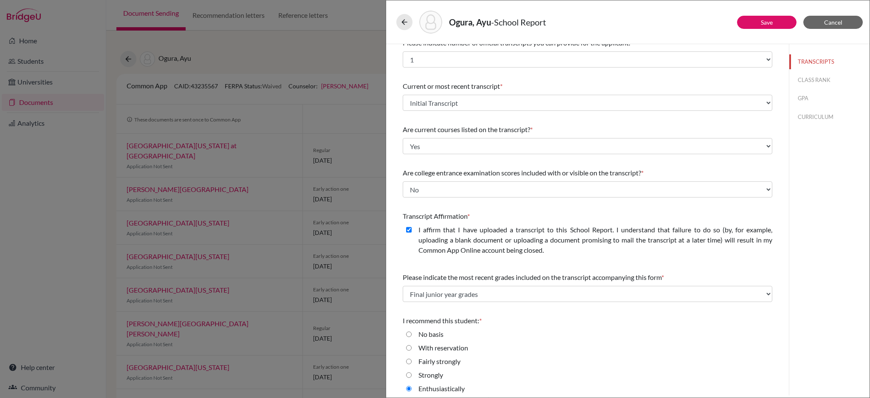
scroll to position [14, 0]
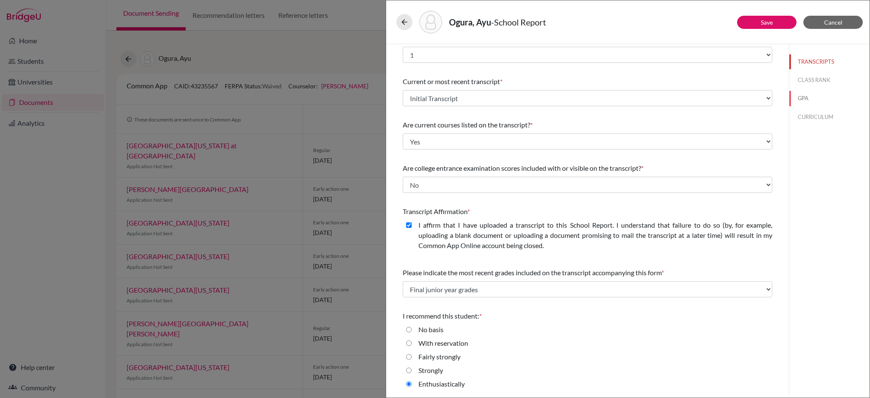
click at [804, 95] on button "GPA" at bounding box center [829, 98] width 80 height 15
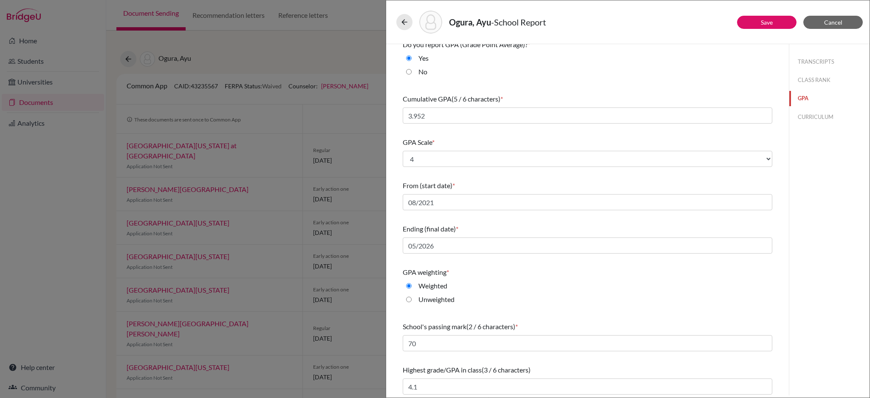
scroll to position [10, 0]
click at [811, 81] on button "CLASS RANK" at bounding box center [829, 80] width 80 height 15
select select "5"
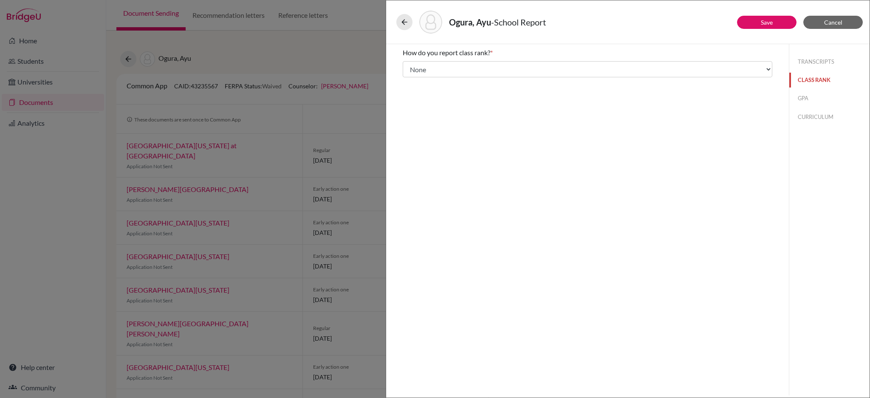
scroll to position [0, 0]
click at [806, 98] on button "GPA" at bounding box center [829, 98] width 80 height 15
type input "3.952"
type input "4.1"
select select "4"
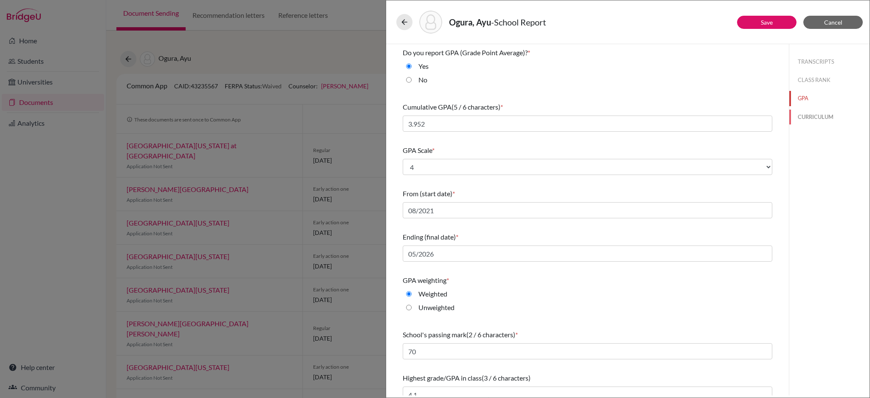
click at [803, 112] on button "CURRICULUM" at bounding box center [829, 117] width 80 height 15
select select "4"
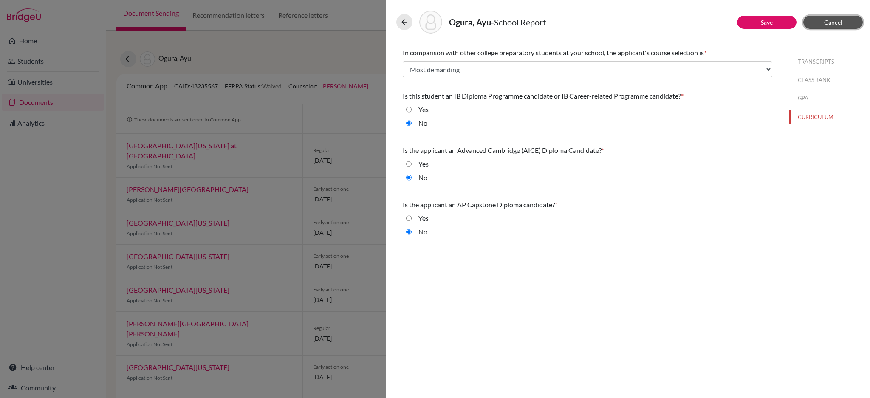
click at [825, 23] on span "Cancel" at bounding box center [833, 22] width 18 height 7
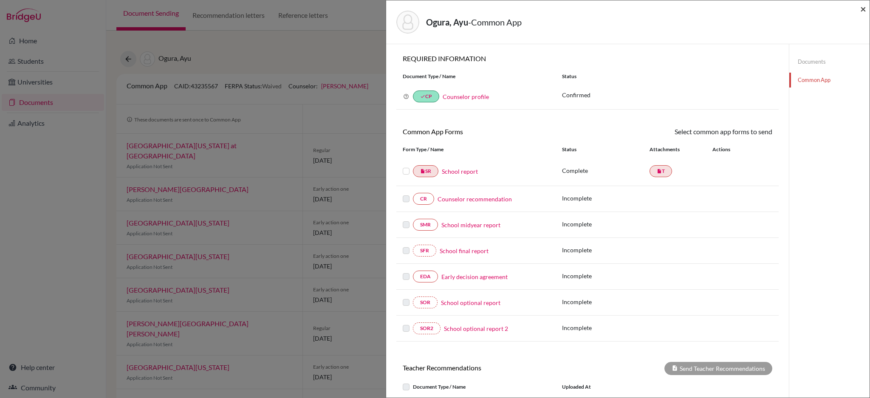
click at [861, 8] on span "×" at bounding box center [863, 9] width 6 height 12
